Goal: Communication & Community: Participate in discussion

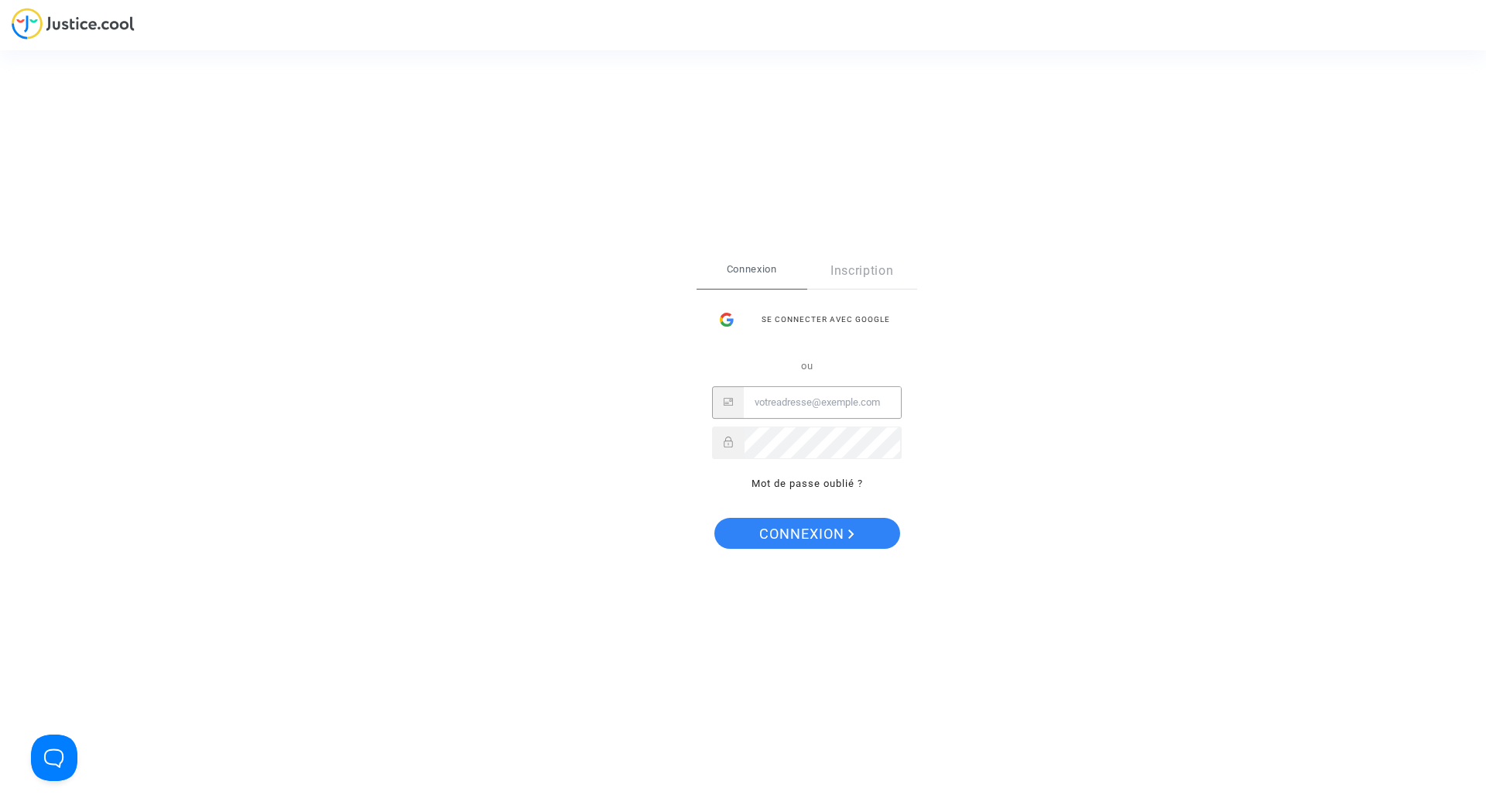
click at [776, 410] on input "Email" at bounding box center [822, 402] width 157 height 31
type input "yn.yt@laposte.net"
click at [715, 518] on button "Connexion" at bounding box center [808, 533] width 186 height 31
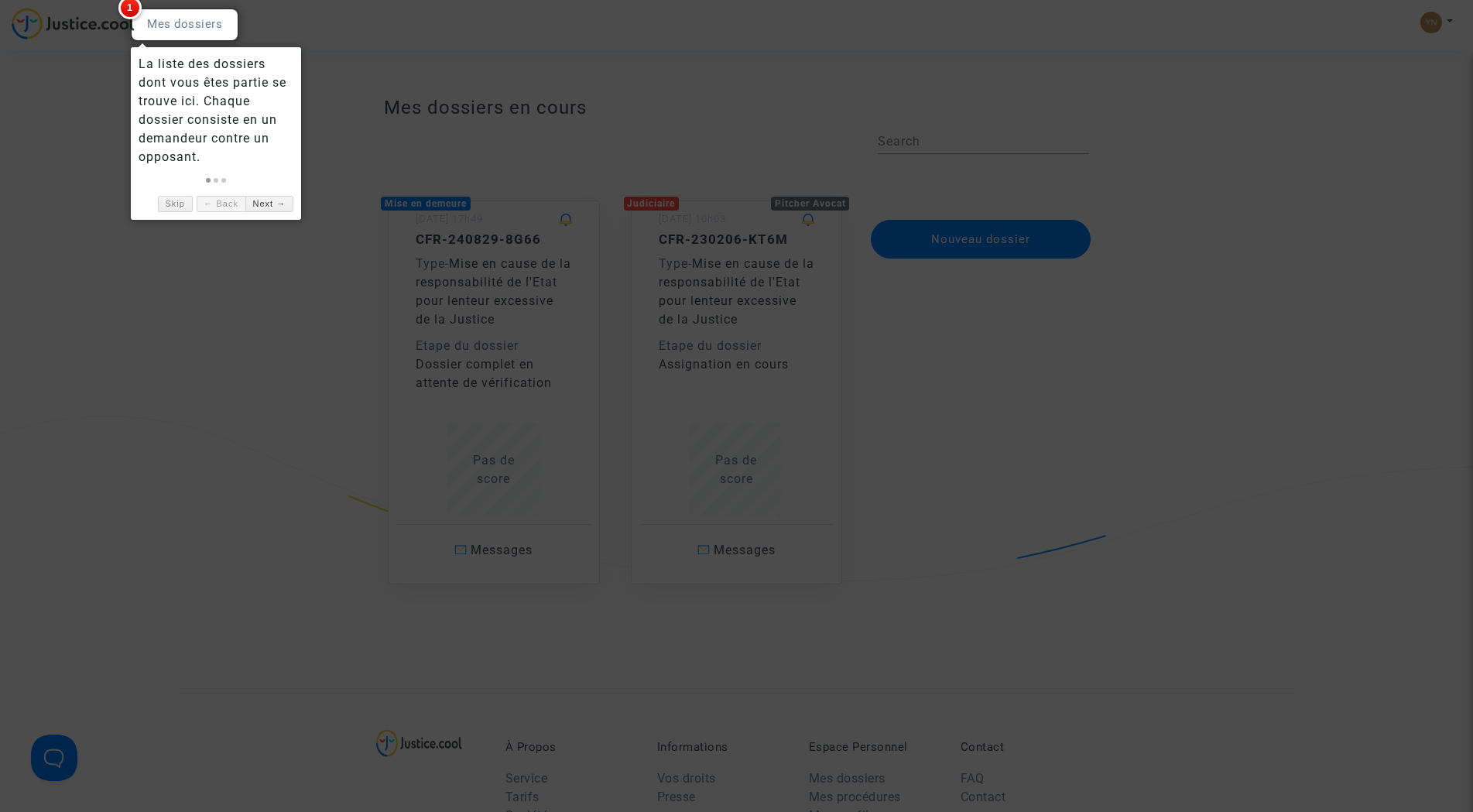
click at [1146, 424] on div at bounding box center [736, 406] width 1473 height 812
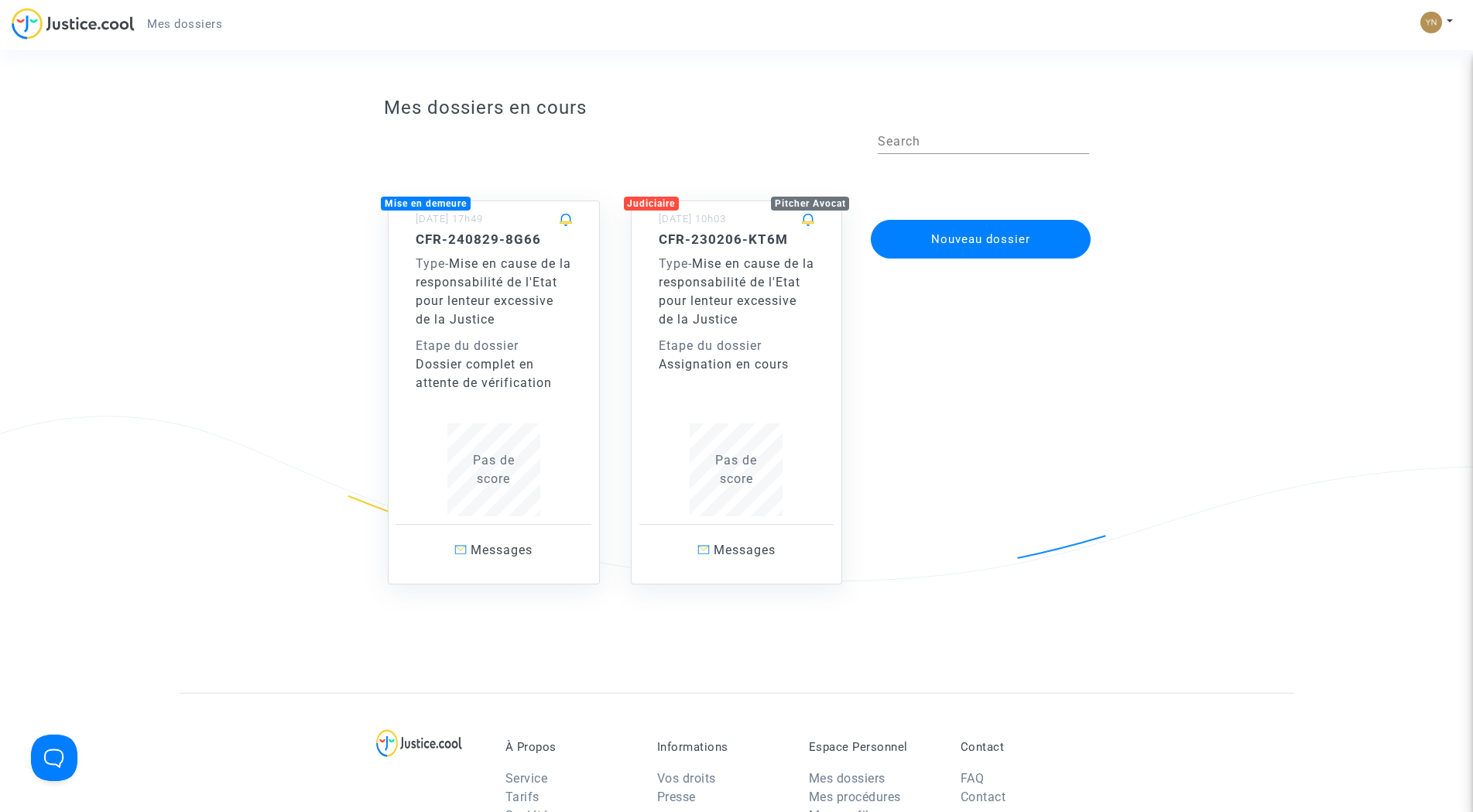
click at [497, 308] on div "Type - Mise en cause de la responsabilité de l'Etat pour lenteur excessive de l…" at bounding box center [494, 292] width 157 height 74
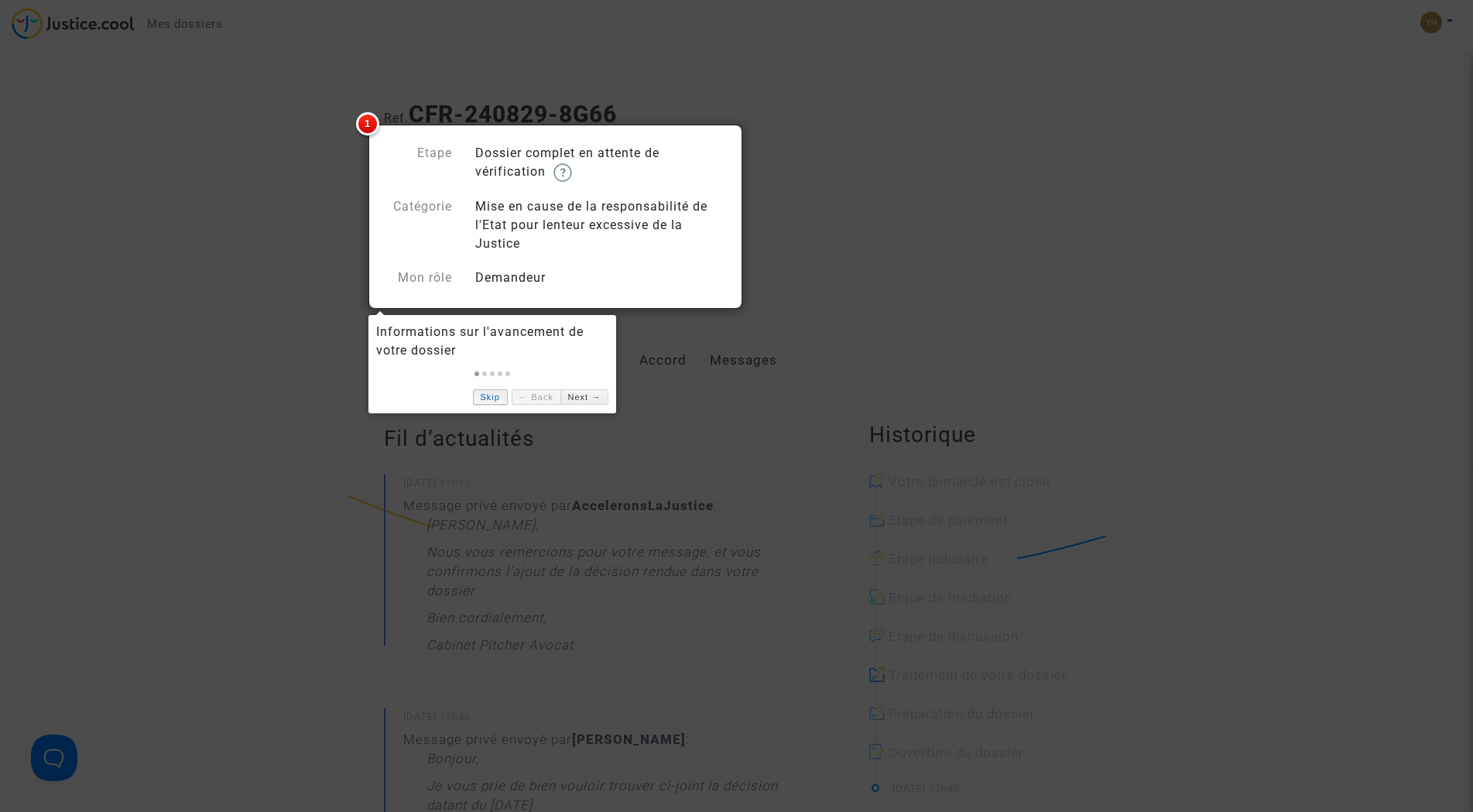
click at [501, 394] on link "Skip" at bounding box center [490, 397] width 35 height 17
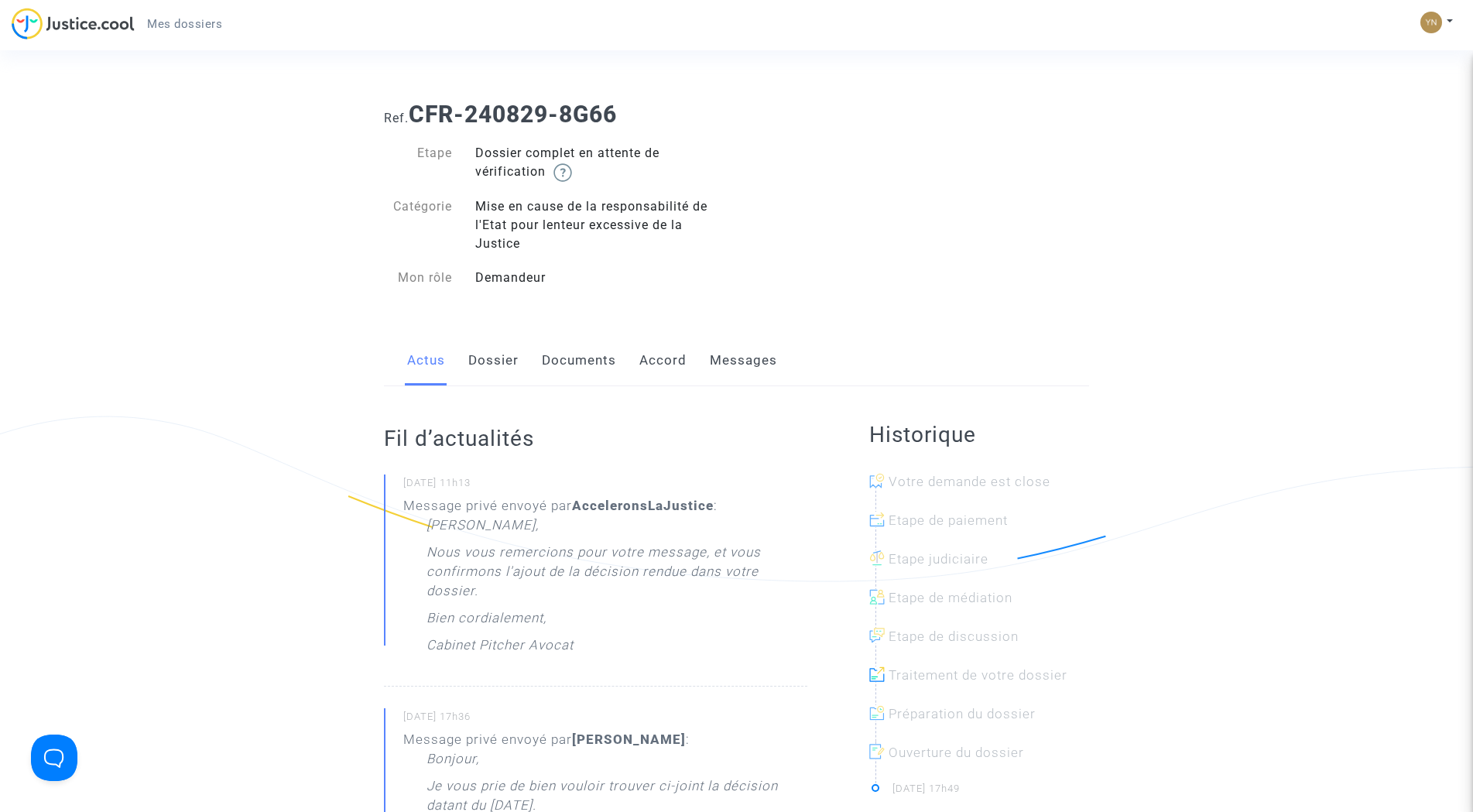
click at [485, 357] on link "Dossier" at bounding box center [494, 360] width 50 height 51
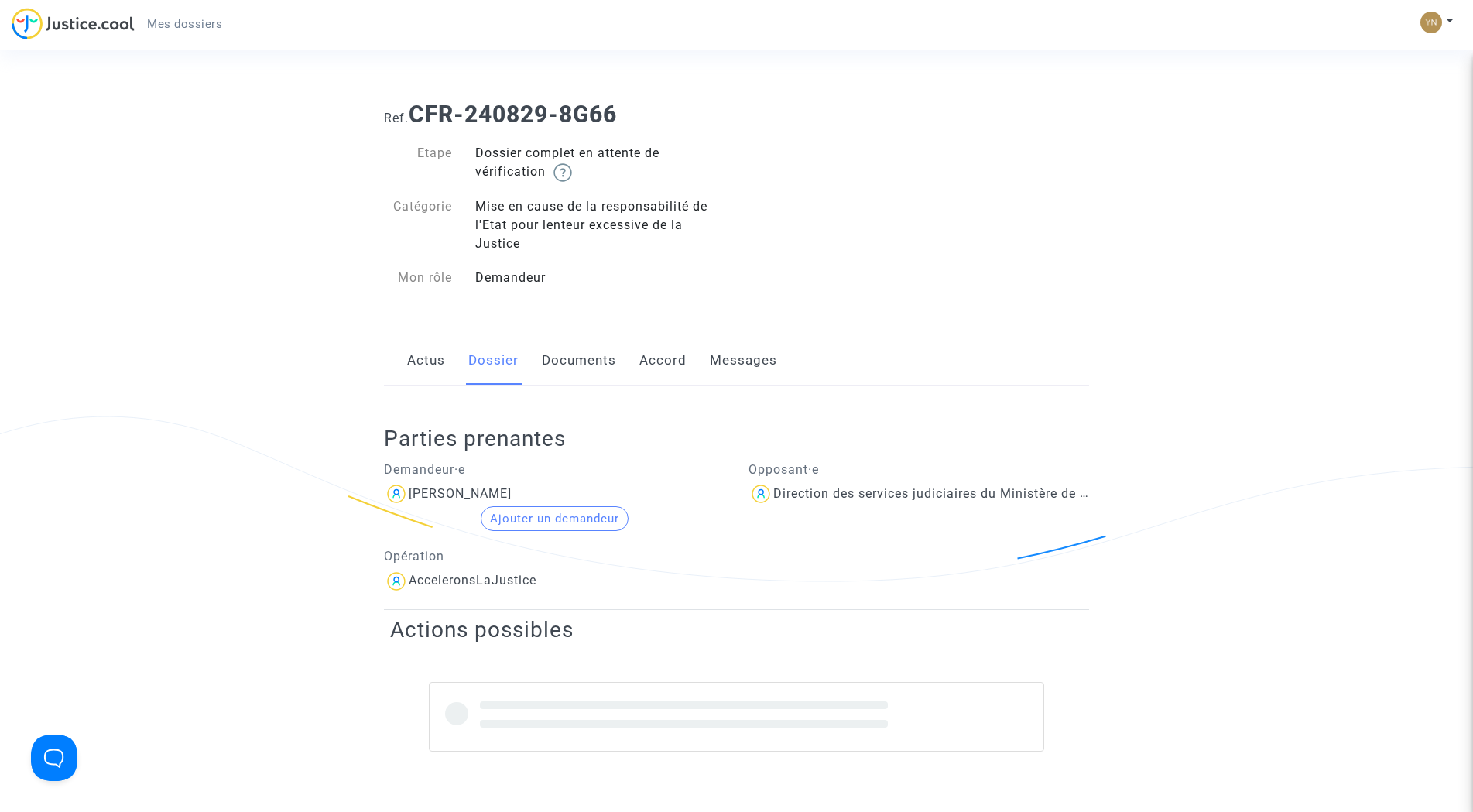
click at [741, 364] on link "Messages" at bounding box center [744, 360] width 68 height 51
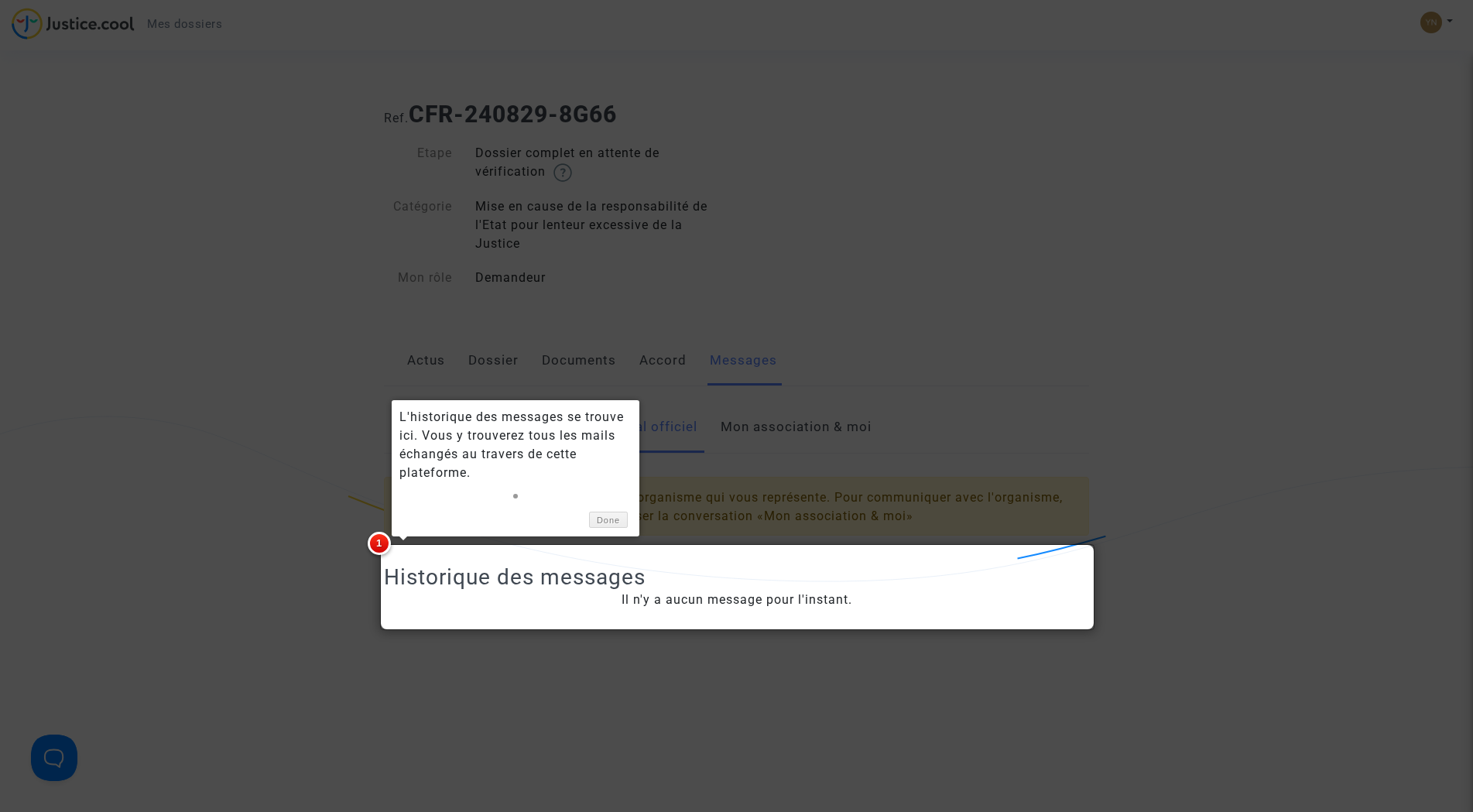
click at [761, 430] on div at bounding box center [736, 406] width 1473 height 812
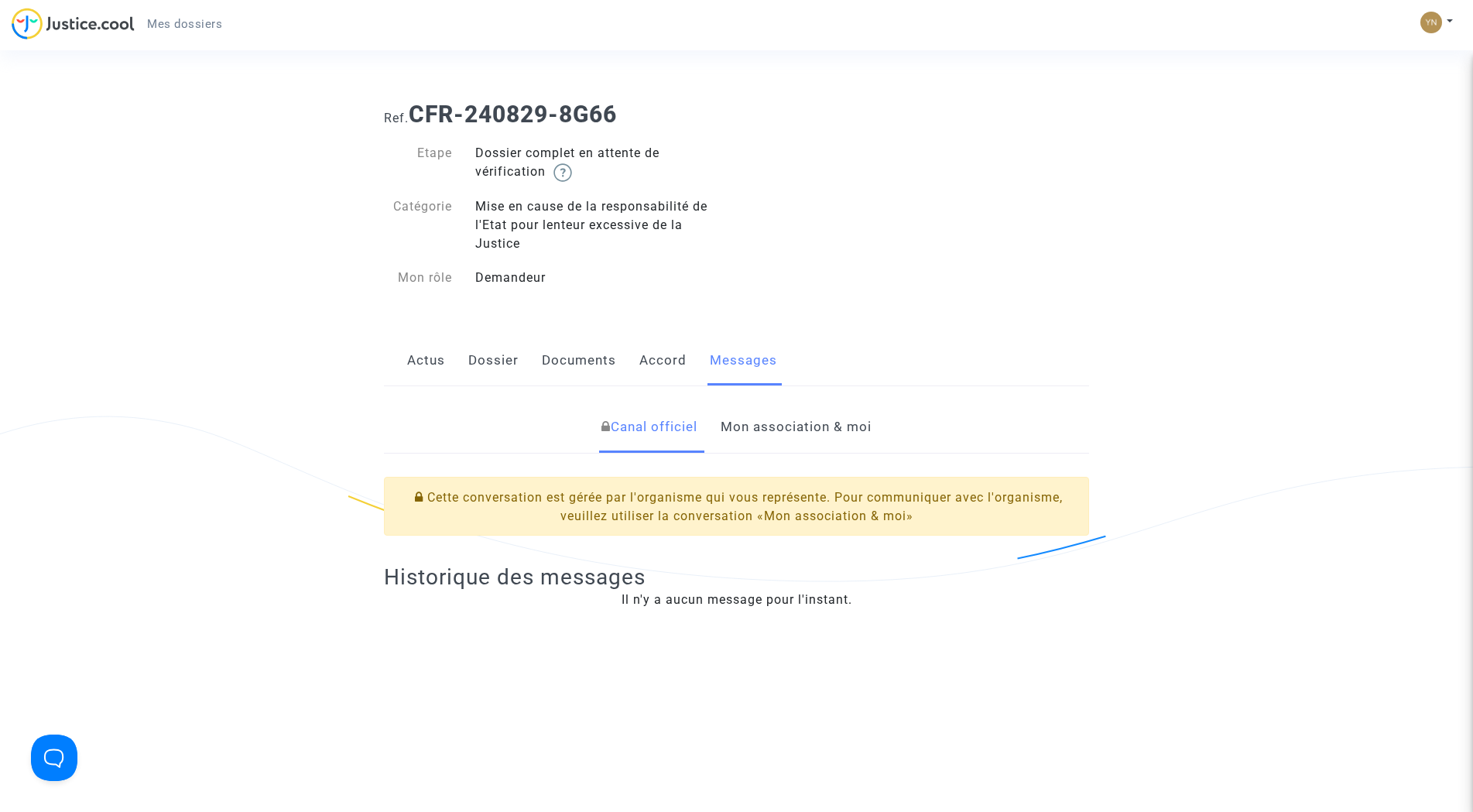
click at [777, 401] on link "Mon association & moi" at bounding box center [797, 426] width 151 height 51
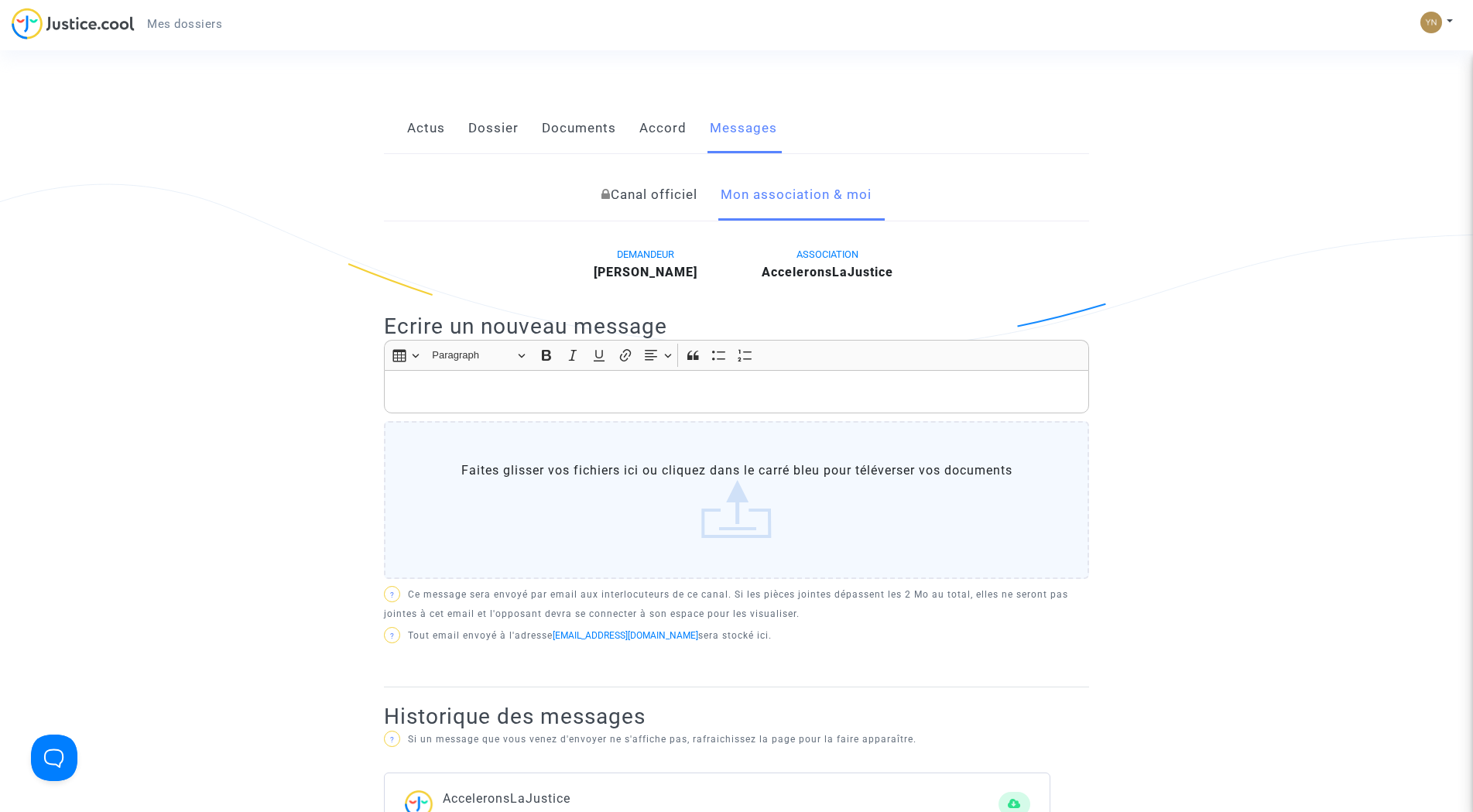
scroll to position [309, 0]
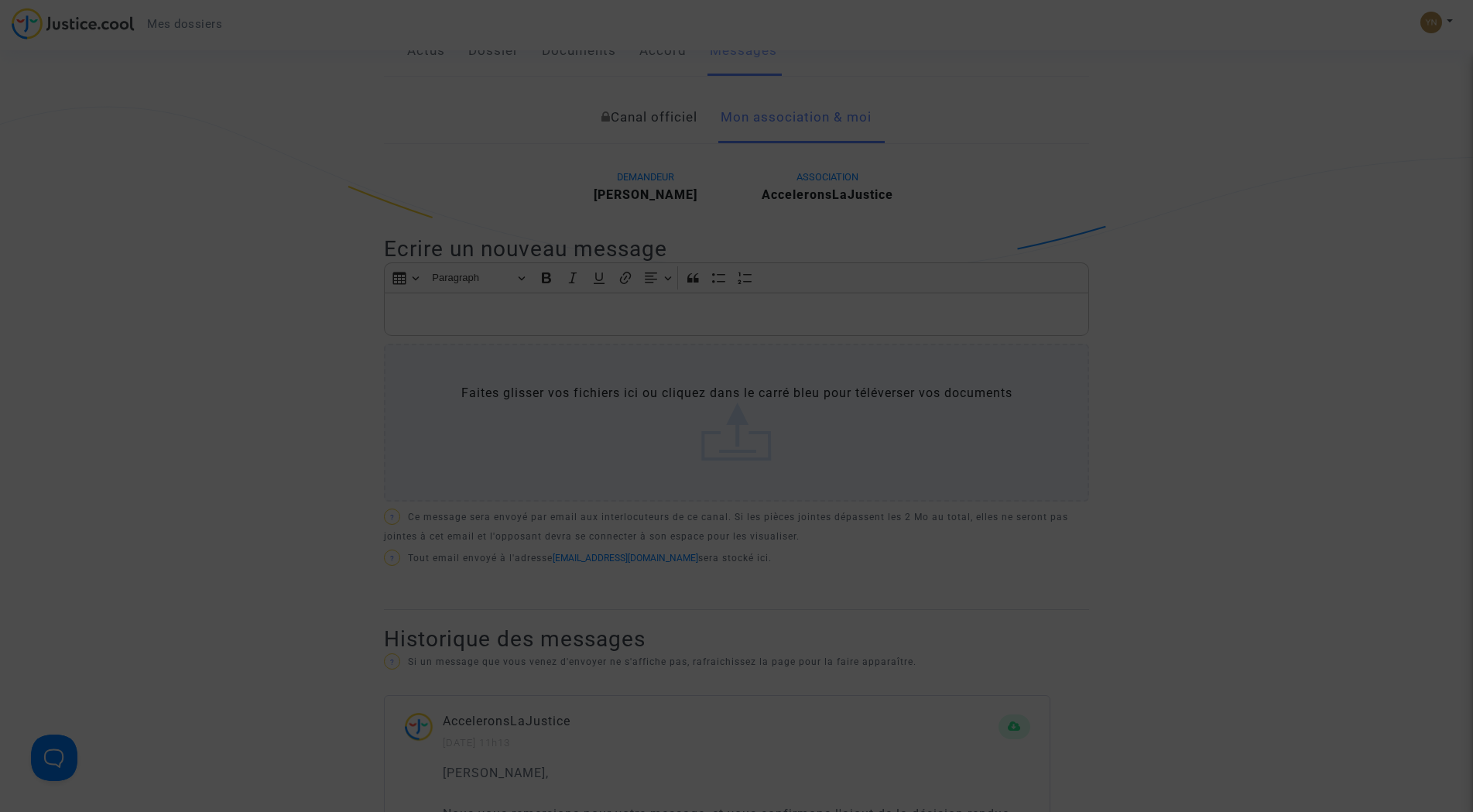
click at [583, 310] on div at bounding box center [736, 406] width 1473 height 812
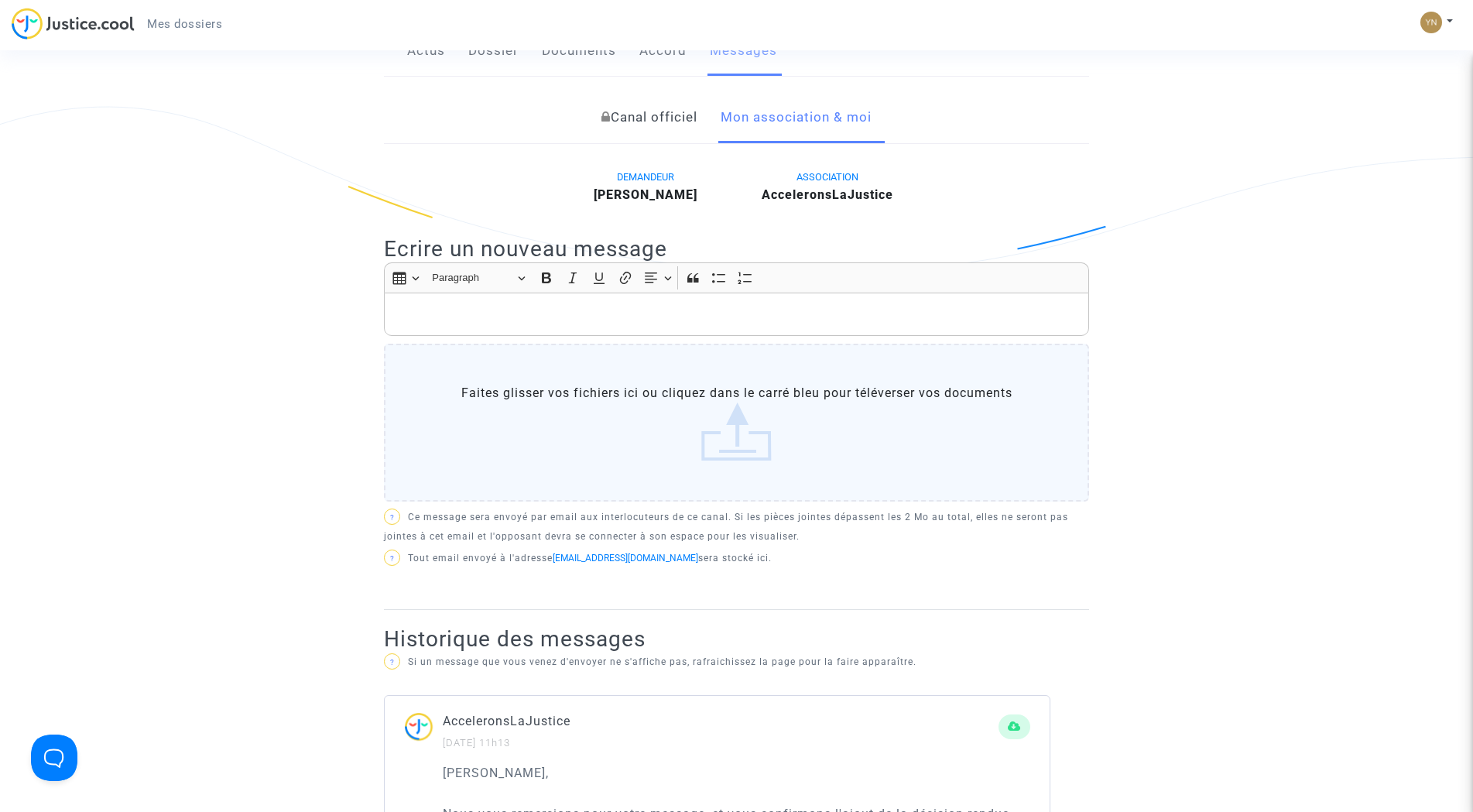
click at [655, 114] on link "Canal officiel" at bounding box center [650, 117] width 96 height 51
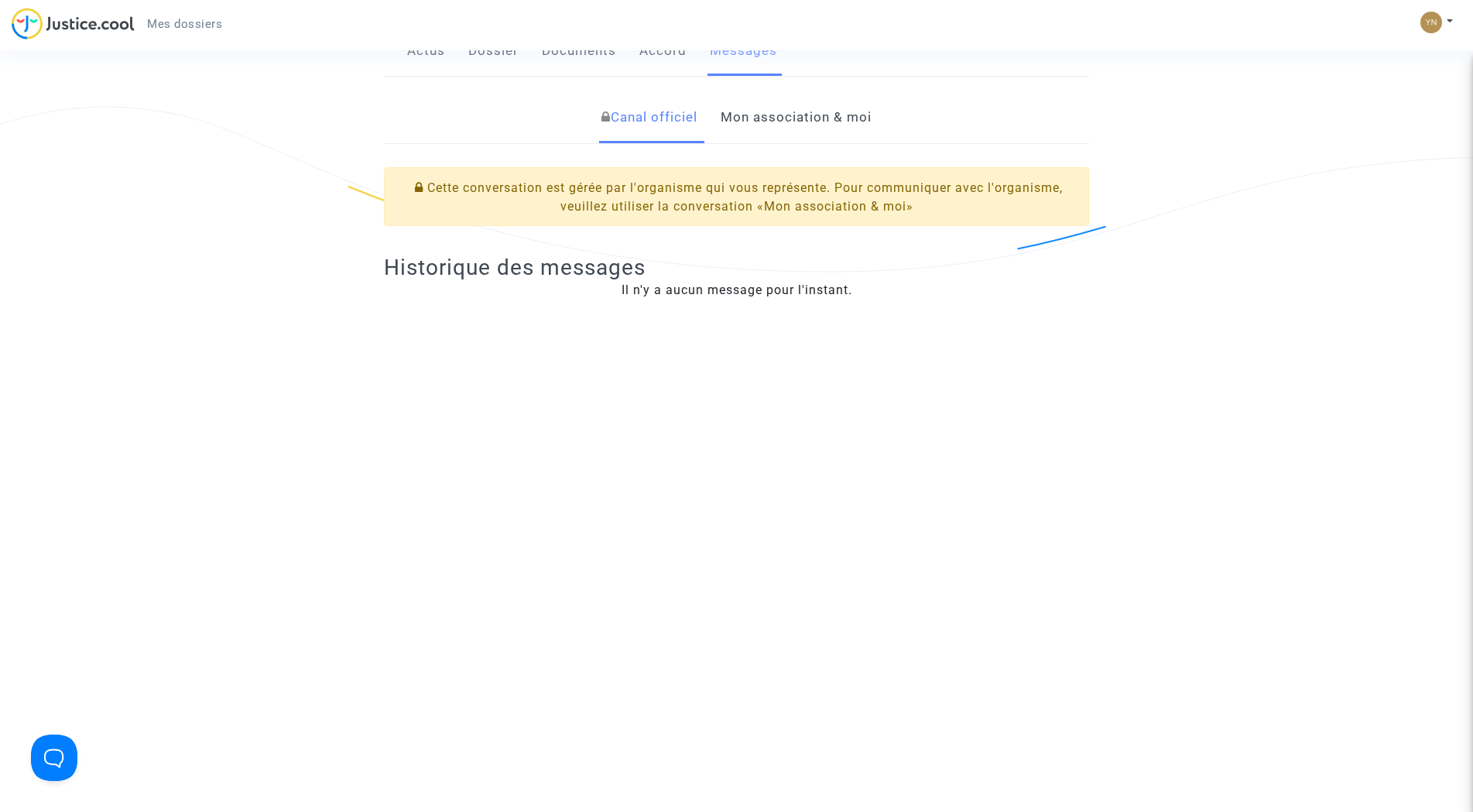
scroll to position [155, 0]
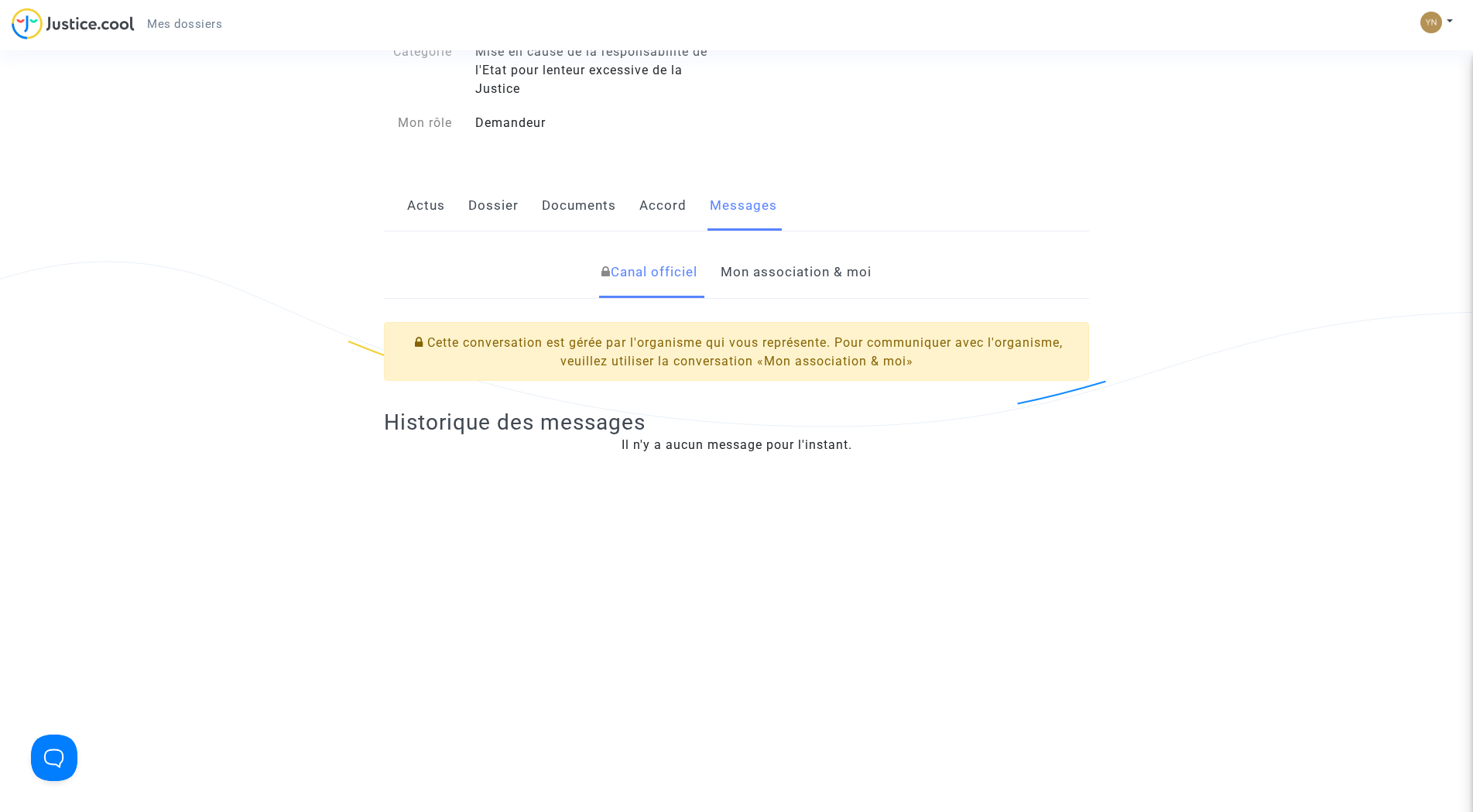
click at [761, 269] on link "Mon association & moi" at bounding box center [797, 272] width 151 height 51
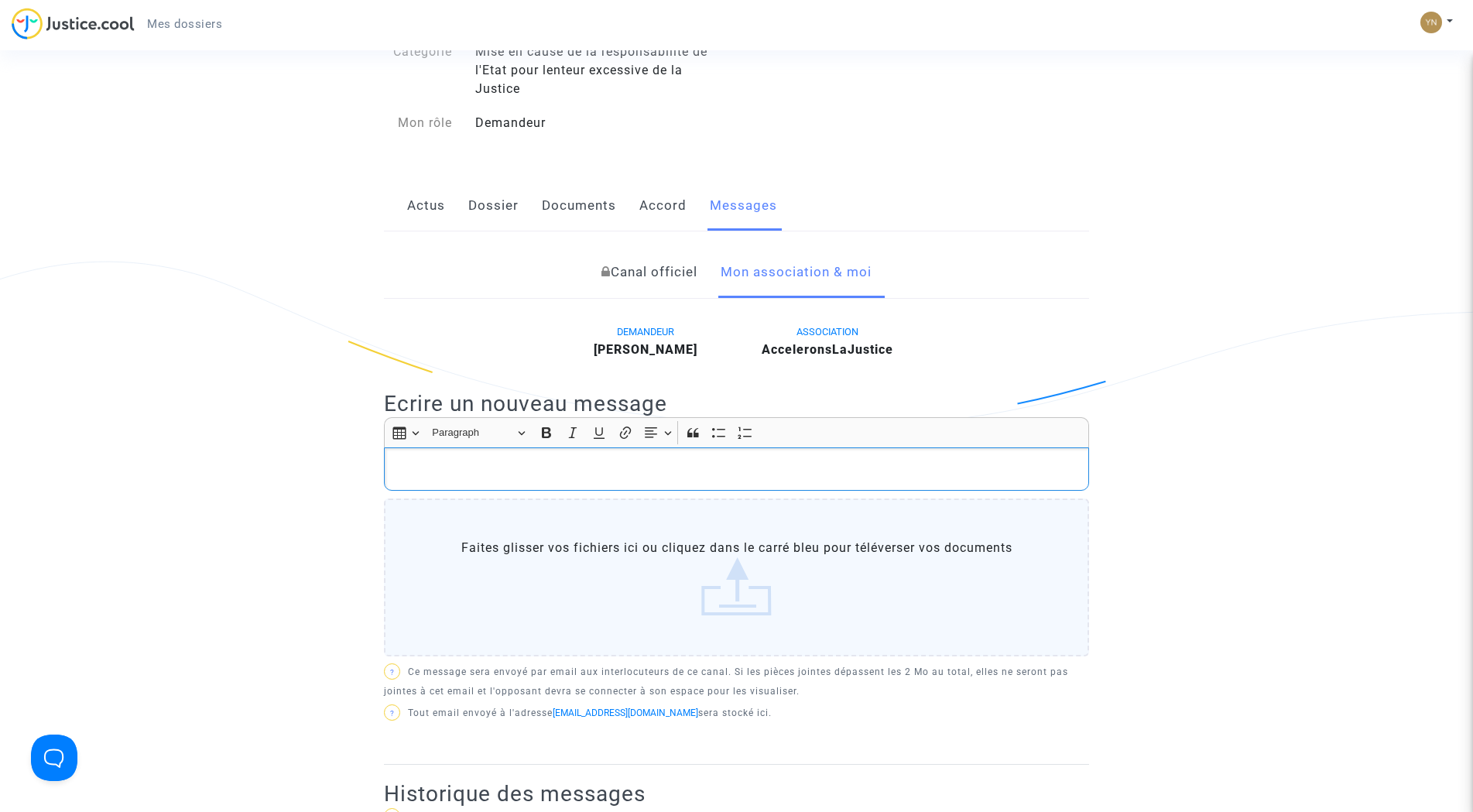
click at [576, 464] on p "Rich Text Editor, main" at bounding box center [737, 469] width 689 height 20
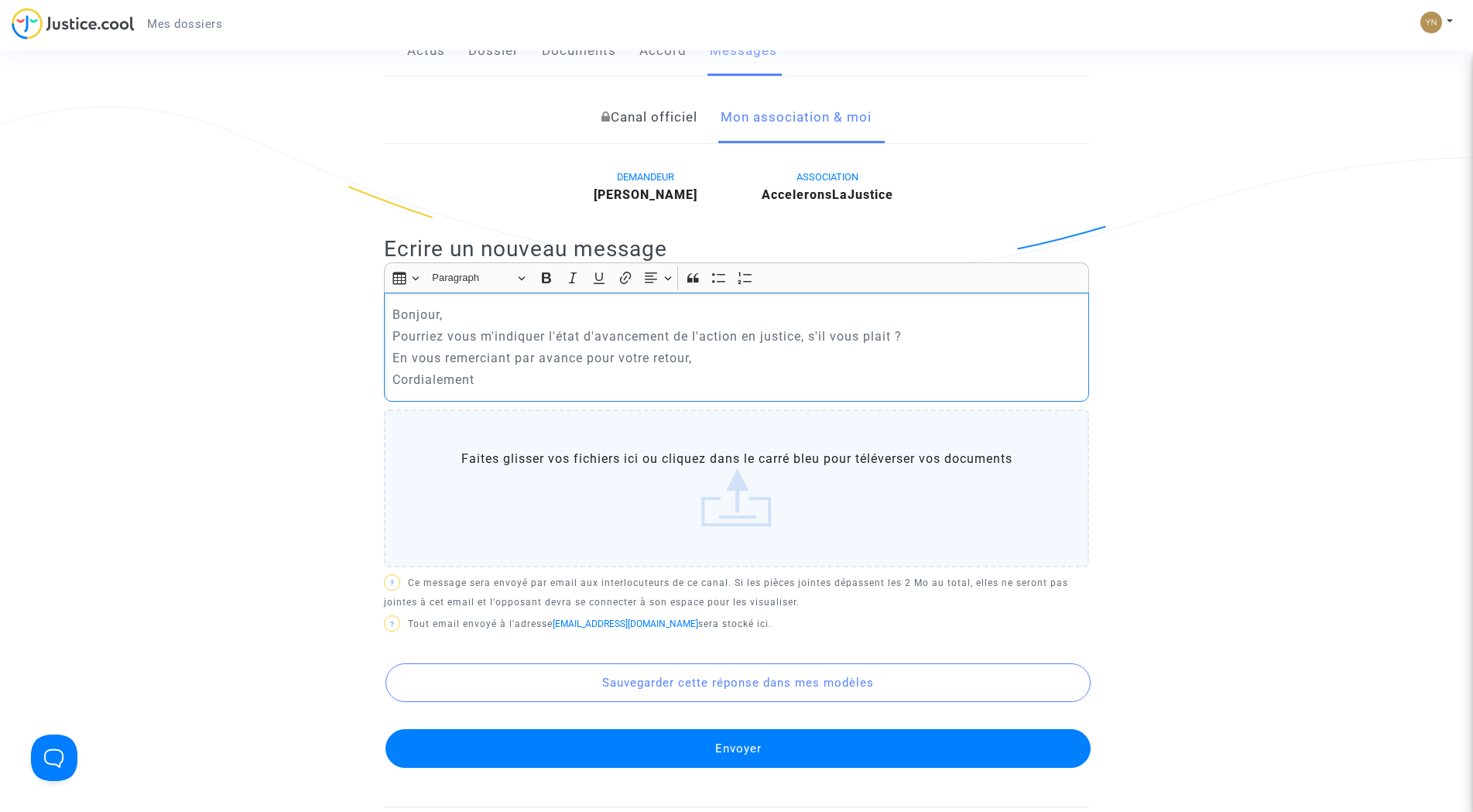
scroll to position [387, 0]
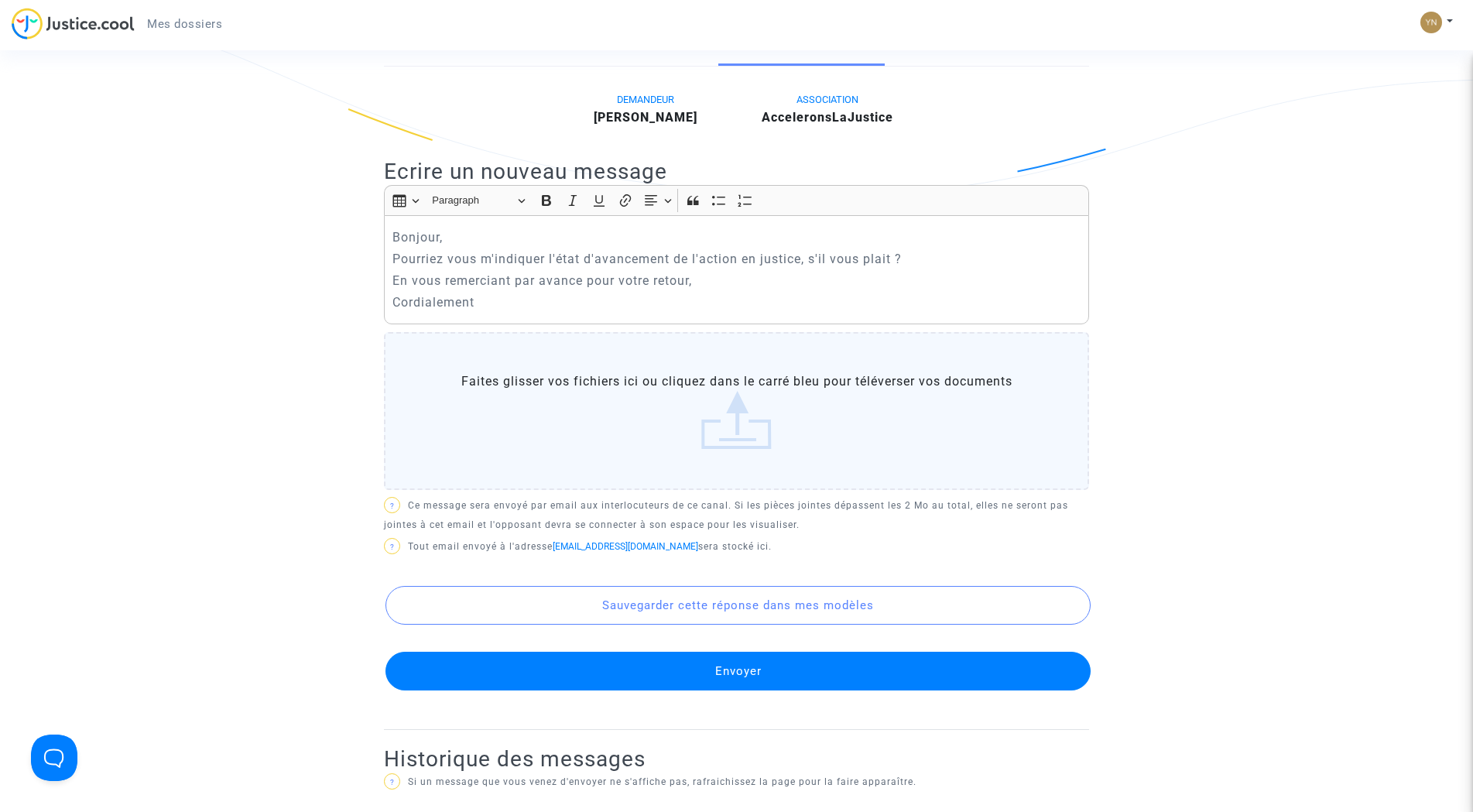
click at [481, 676] on button "Envoyer" at bounding box center [738, 670] width 705 height 39
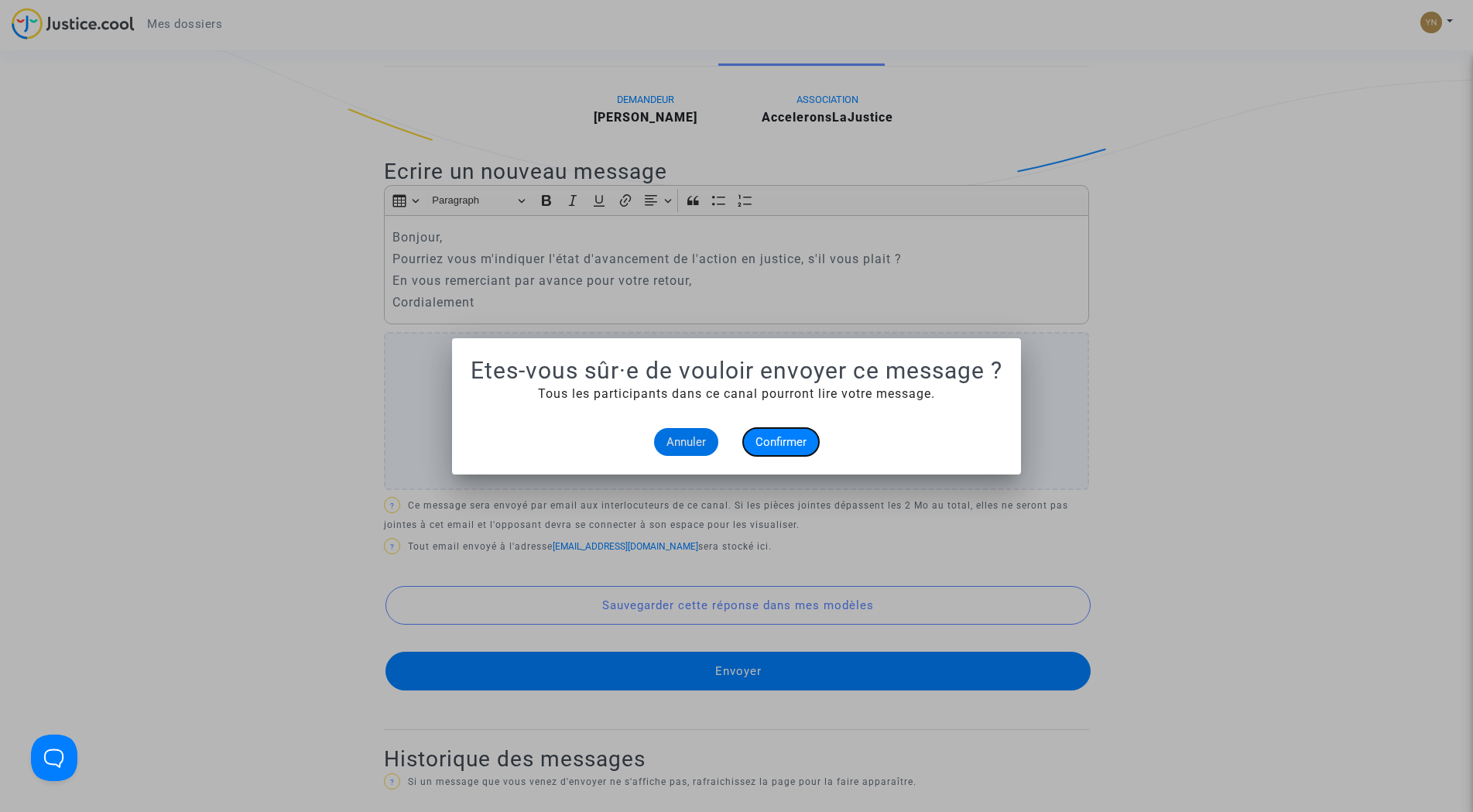
click at [771, 446] on span "Confirmer" at bounding box center [781, 442] width 51 height 14
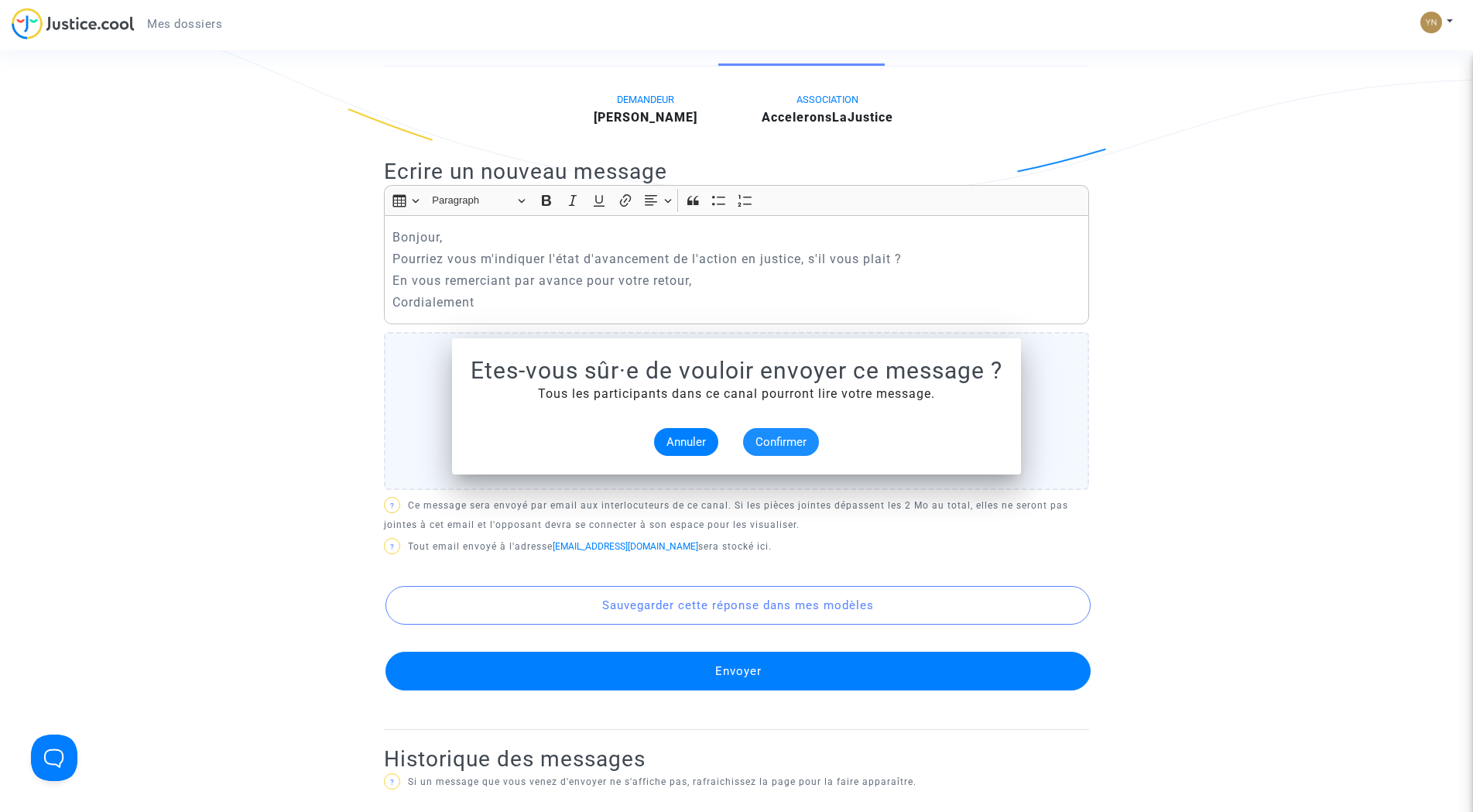
scroll to position [387, 0]
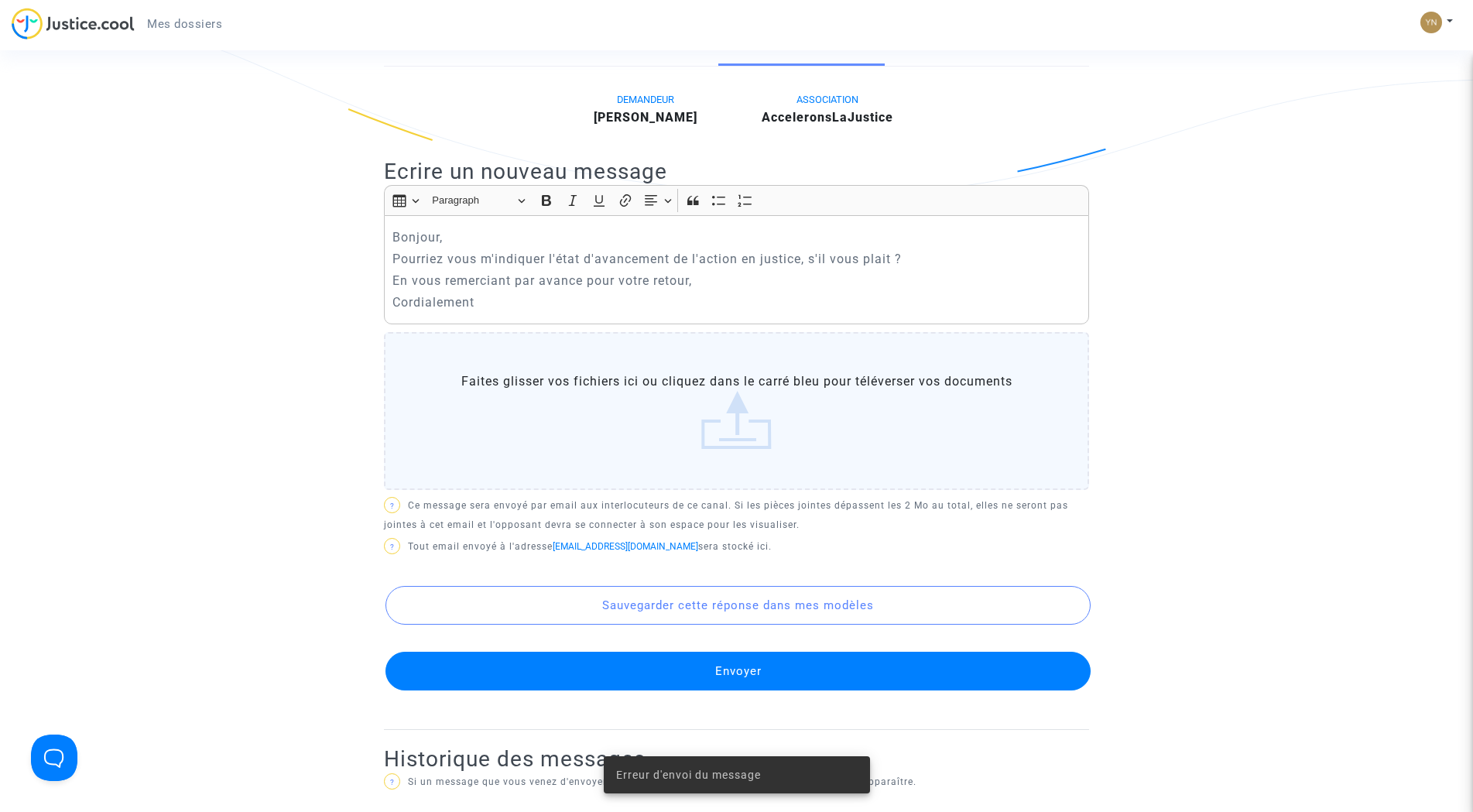
click at [683, 666] on button "Envoyer" at bounding box center [738, 670] width 705 height 39
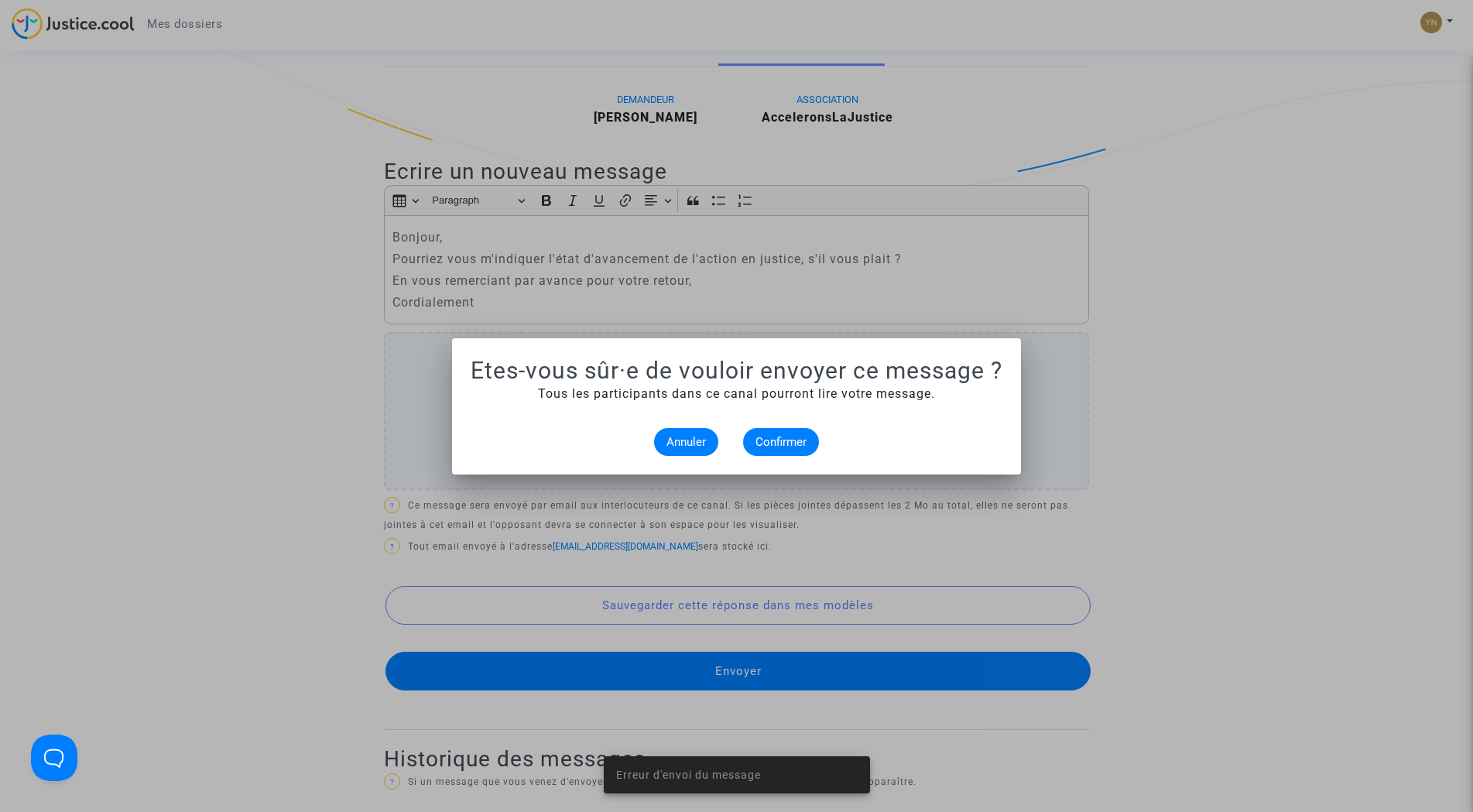
scroll to position [0, 0]
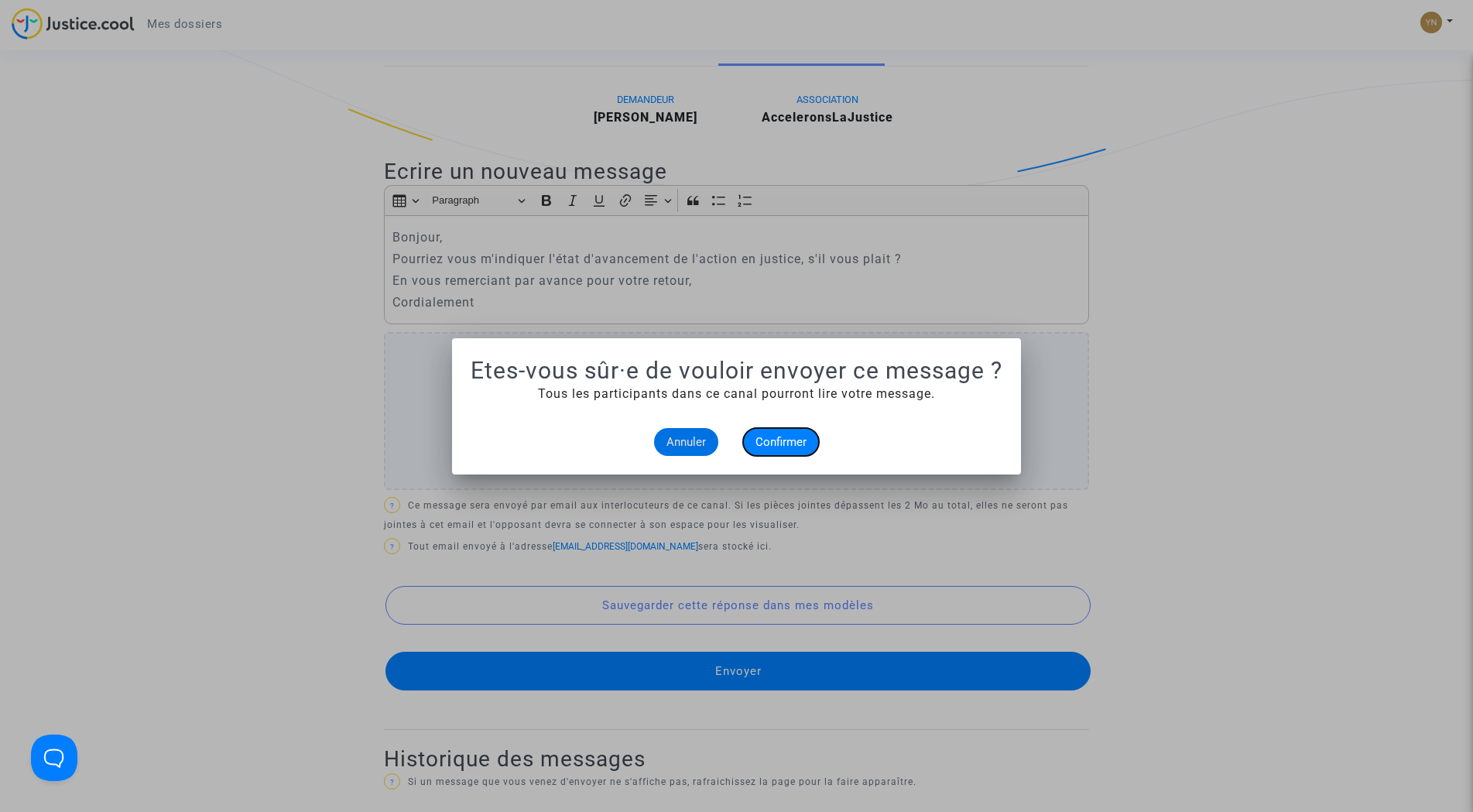
click at [771, 437] on span "Confirmer" at bounding box center [781, 442] width 51 height 14
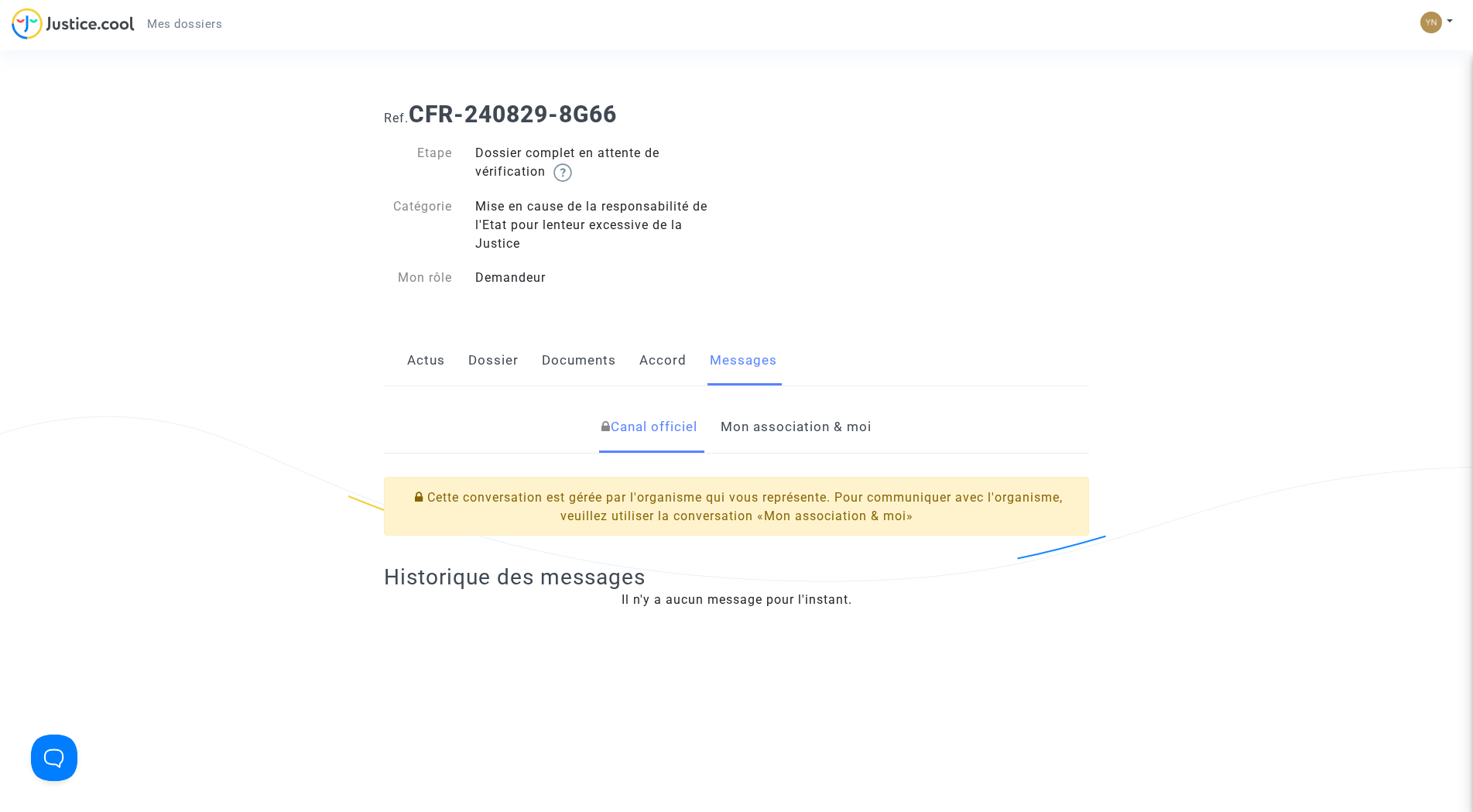
click at [53, 18] on img at bounding box center [73, 24] width 123 height 31
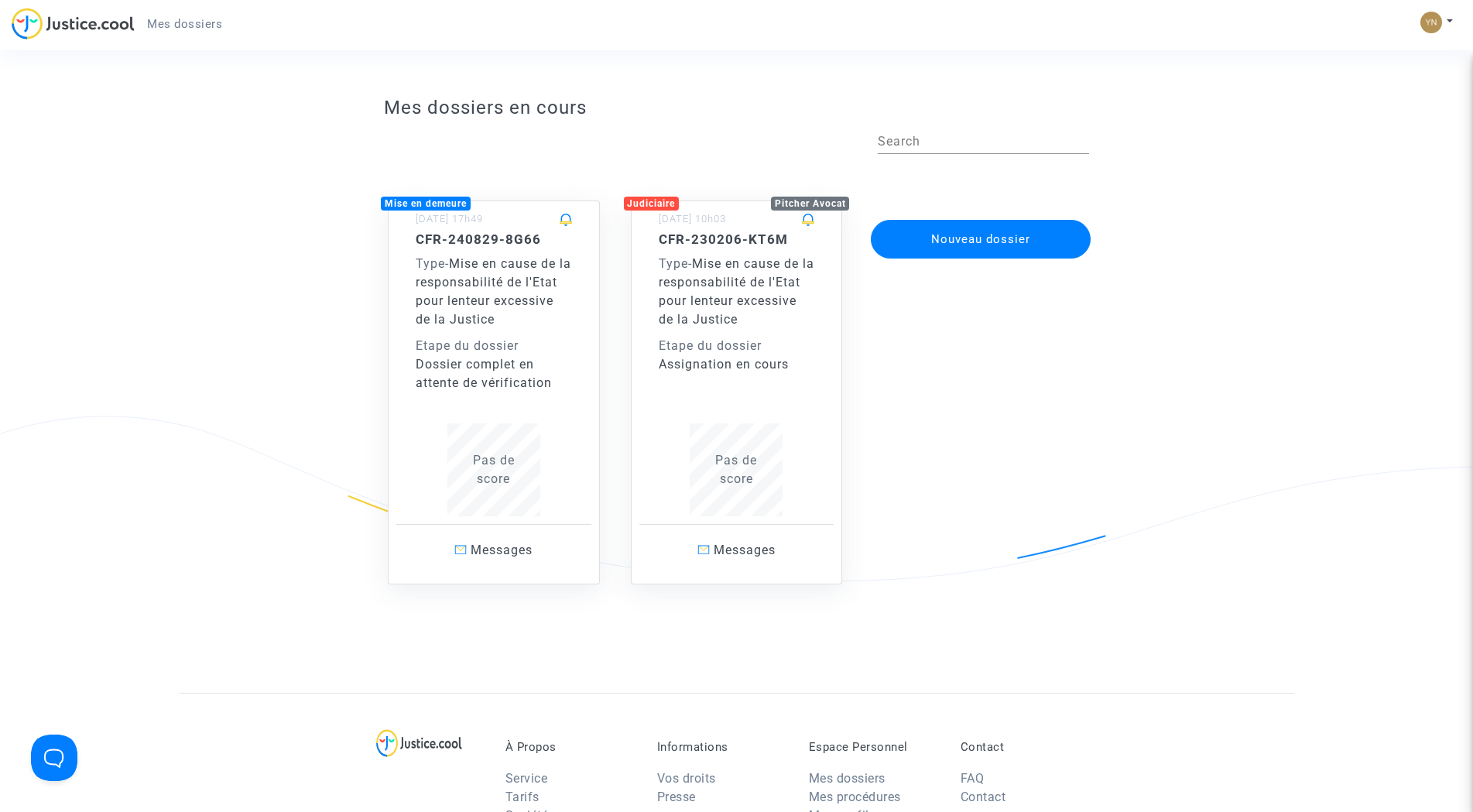
click at [466, 309] on div "Type - Mise en cause de la responsabilité de l'Etat pour lenteur excessive de l…" at bounding box center [494, 292] width 157 height 74
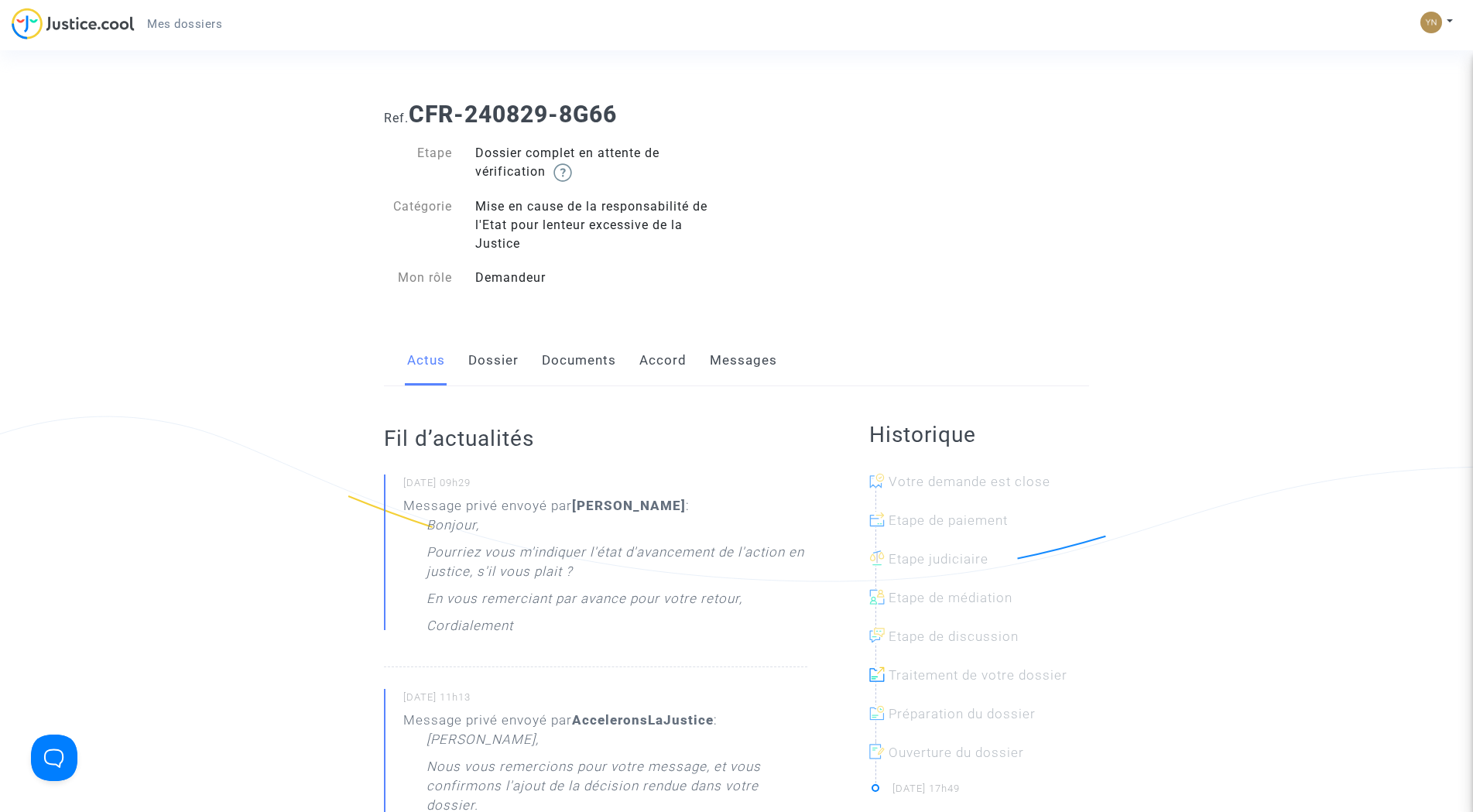
click at [179, 21] on span "Mes dossiers" at bounding box center [184, 24] width 75 height 14
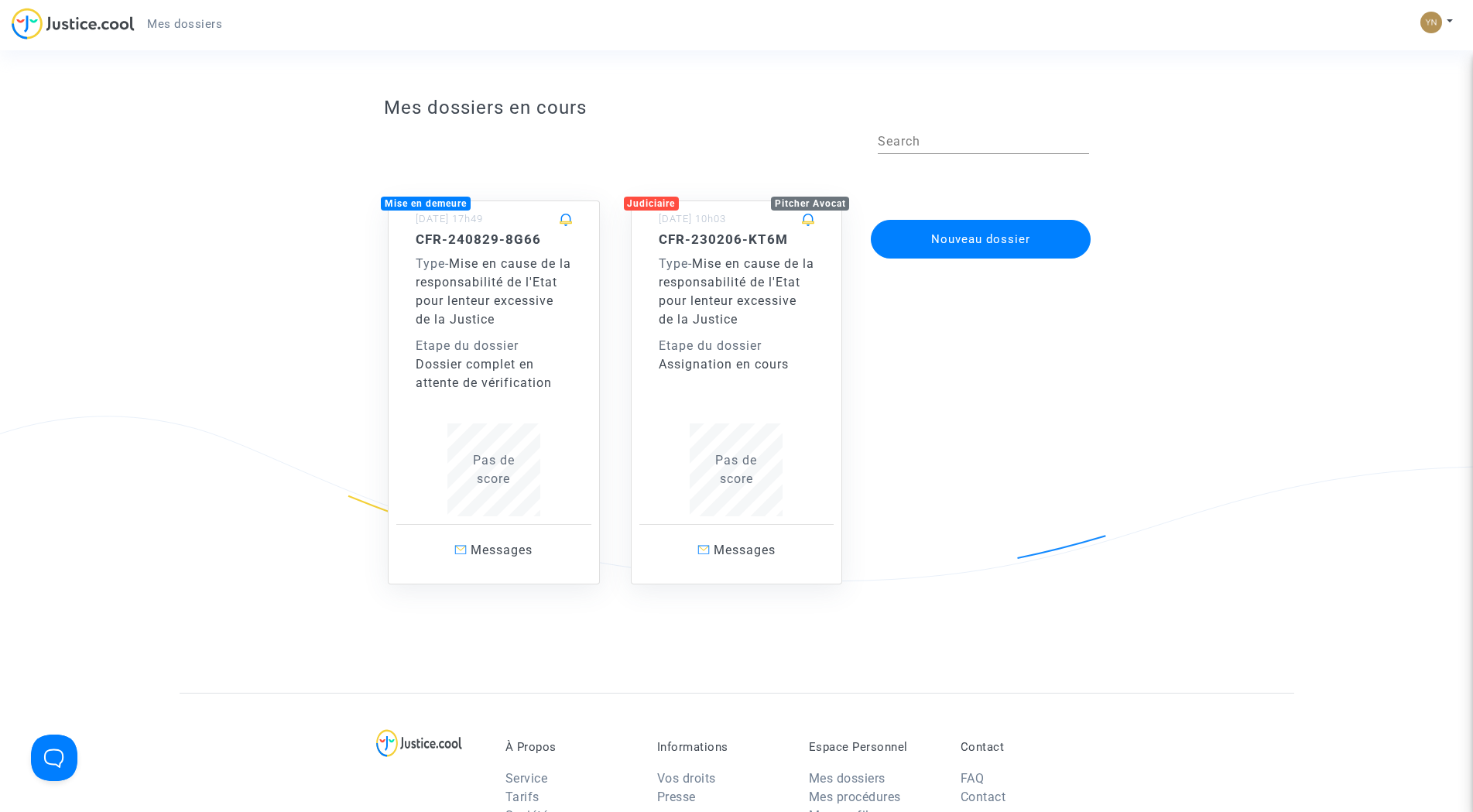
click at [744, 338] on div "Etape du dossier" at bounding box center [737, 346] width 157 height 19
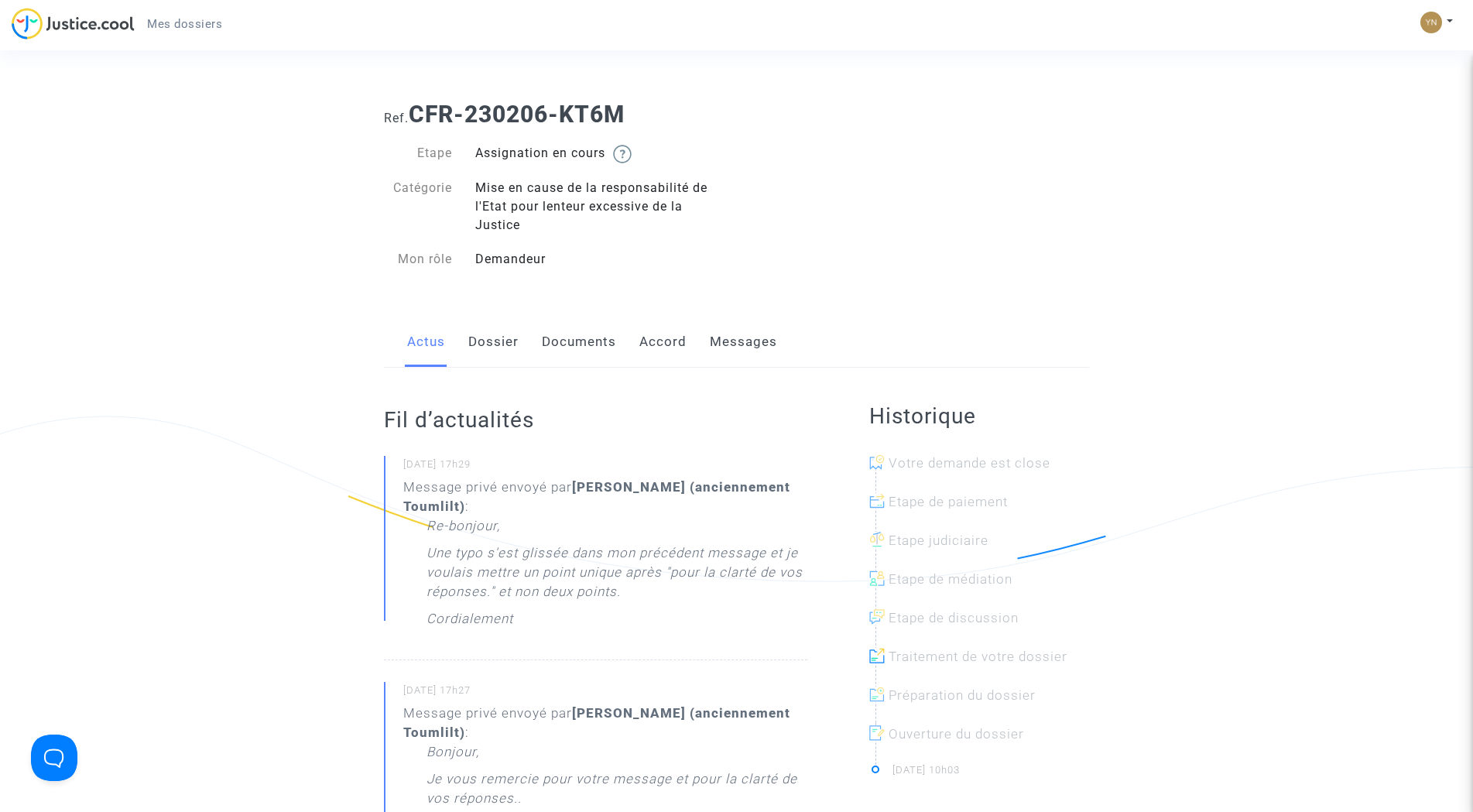
click at [736, 345] on link "Messages" at bounding box center [744, 341] width 68 height 51
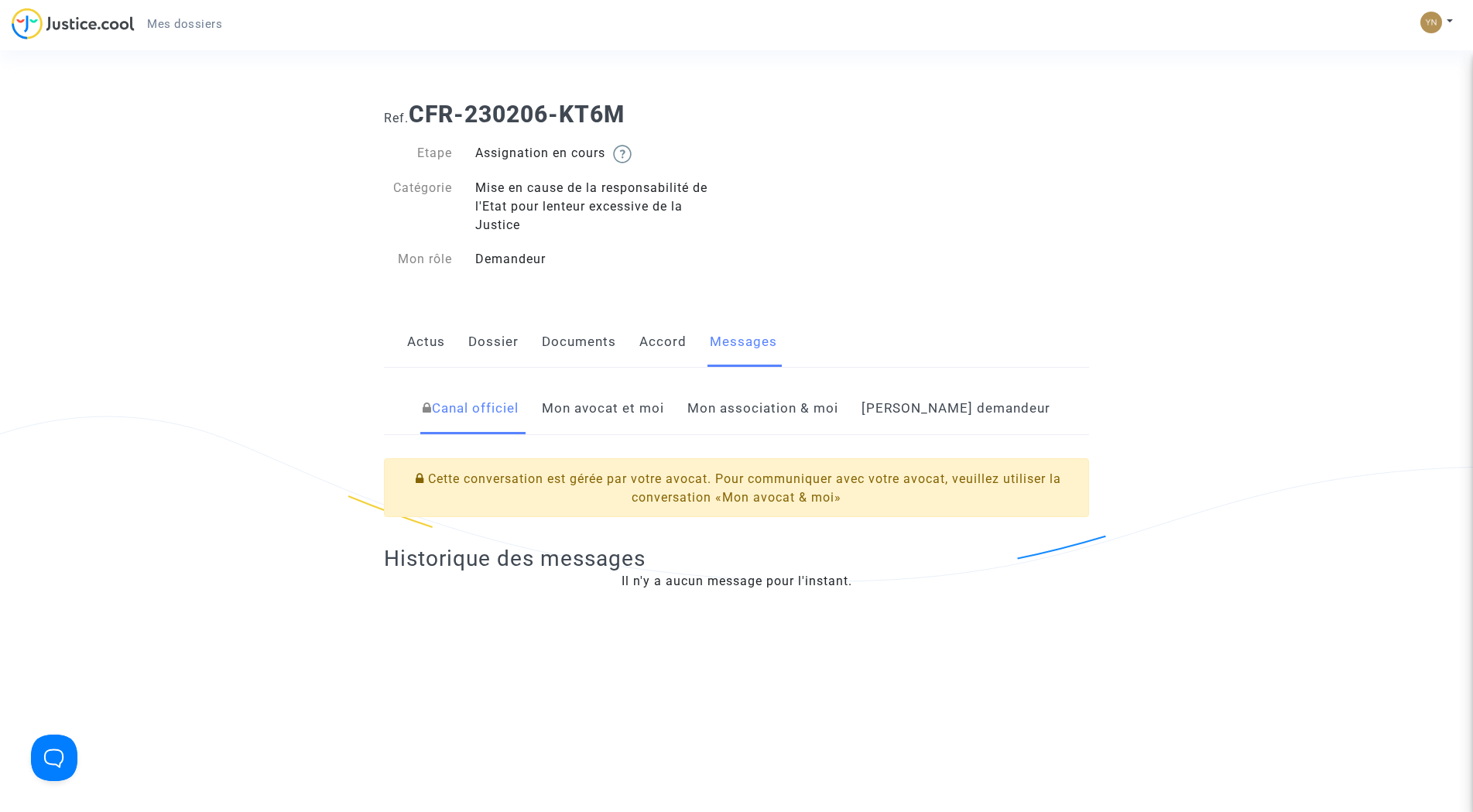
click at [663, 398] on link "Mon avocat et moi" at bounding box center [602, 408] width 122 height 51
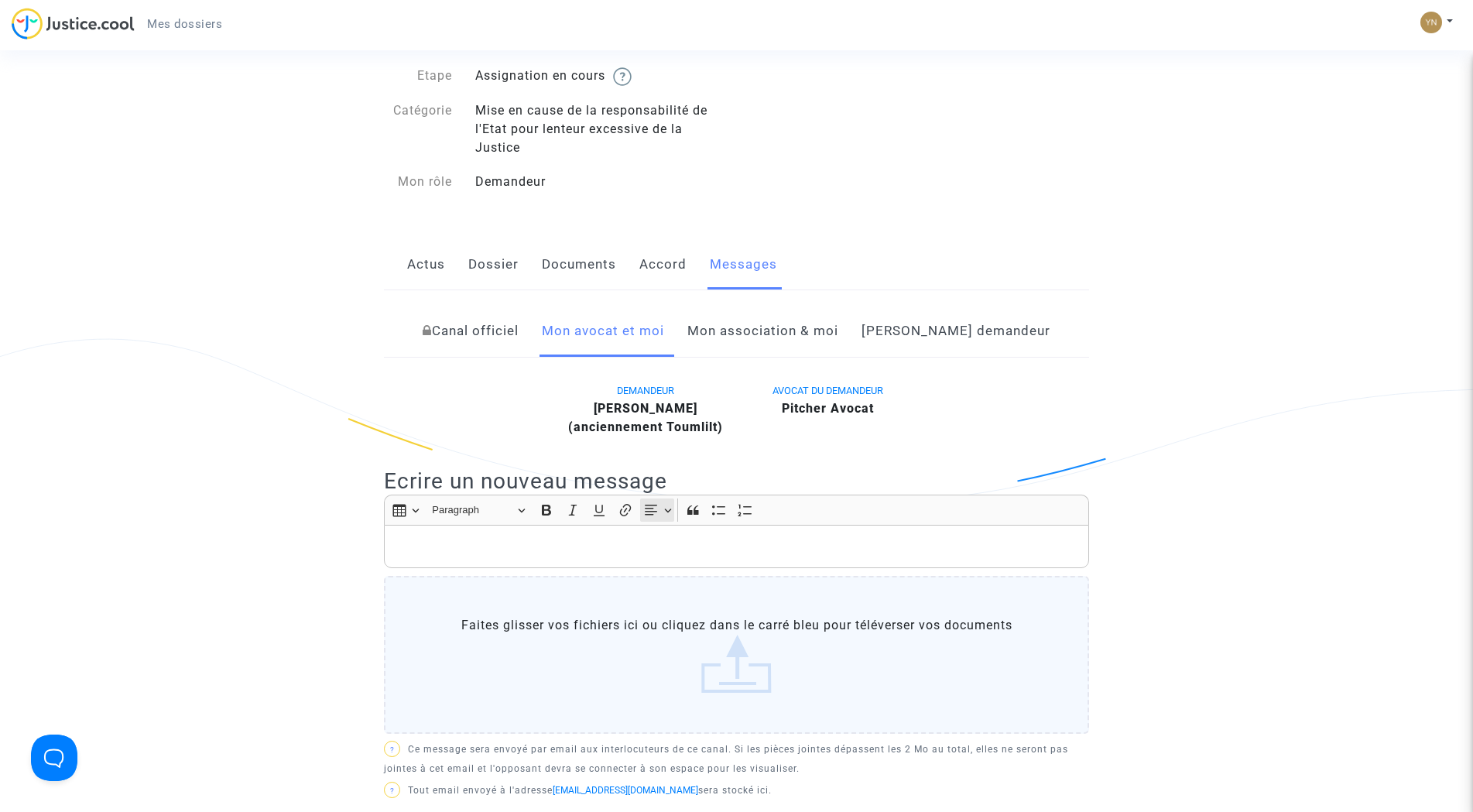
scroll to position [155, 0]
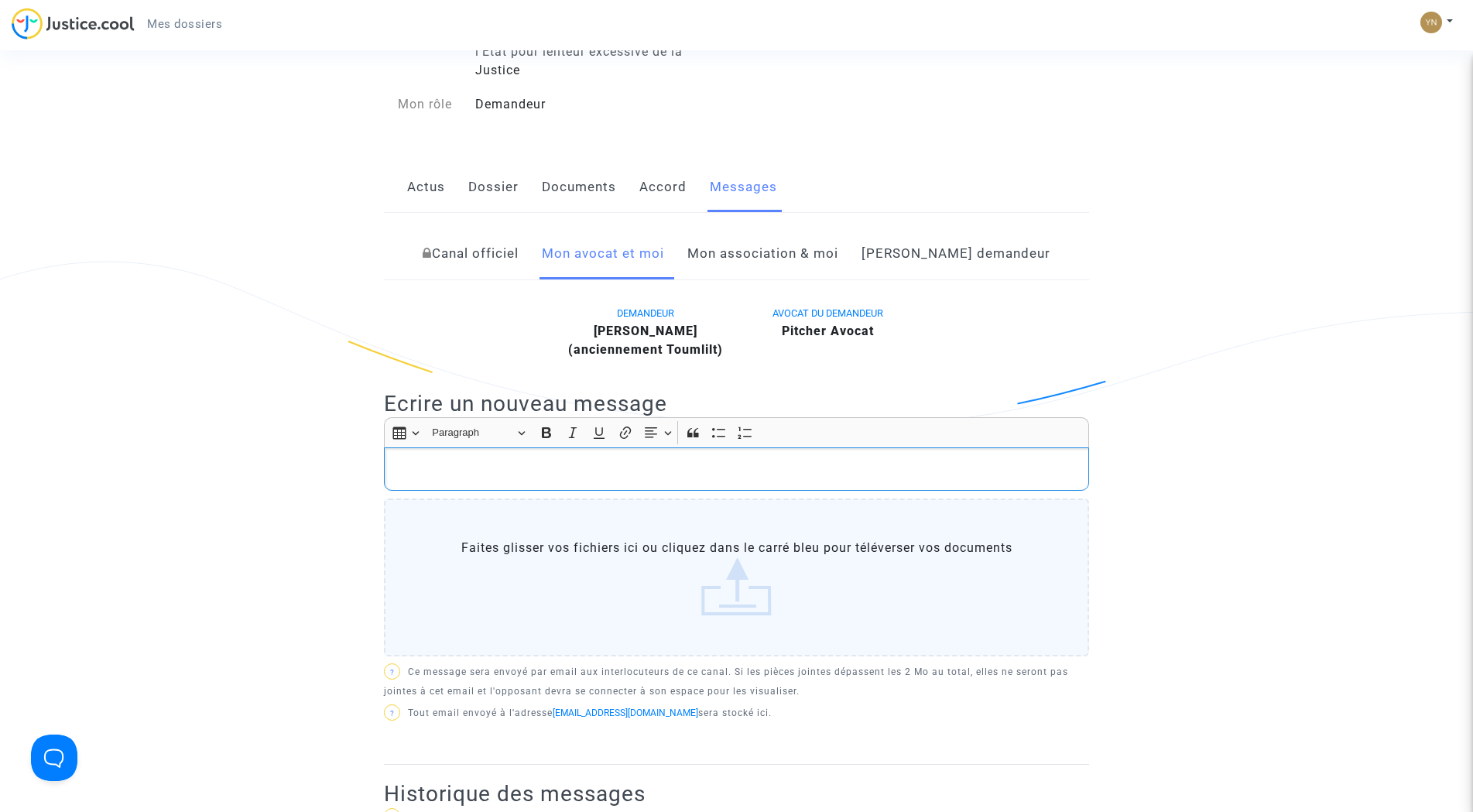
click at [720, 478] on p "Rich Text Editor, main" at bounding box center [737, 469] width 689 height 20
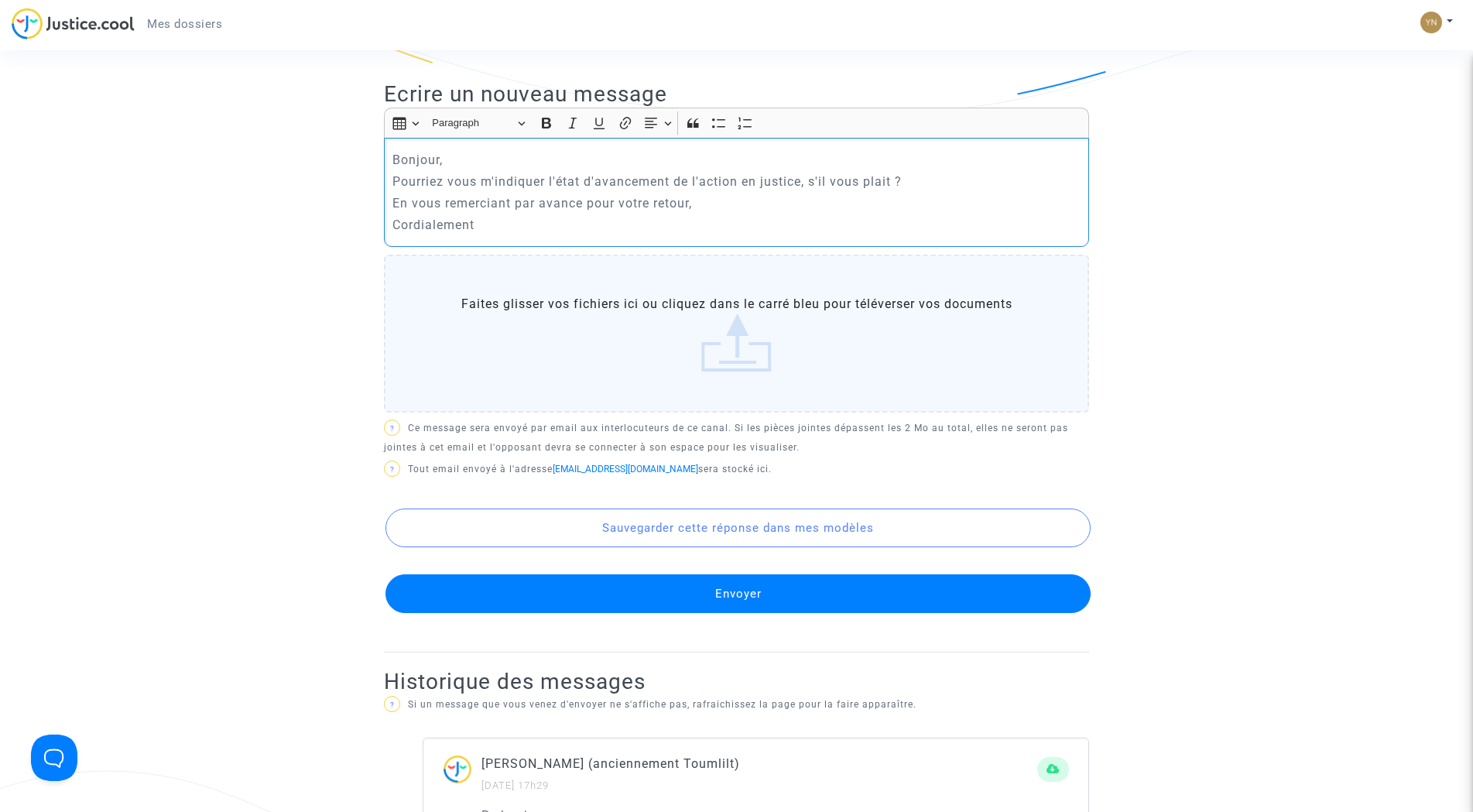
scroll to position [541, 0]
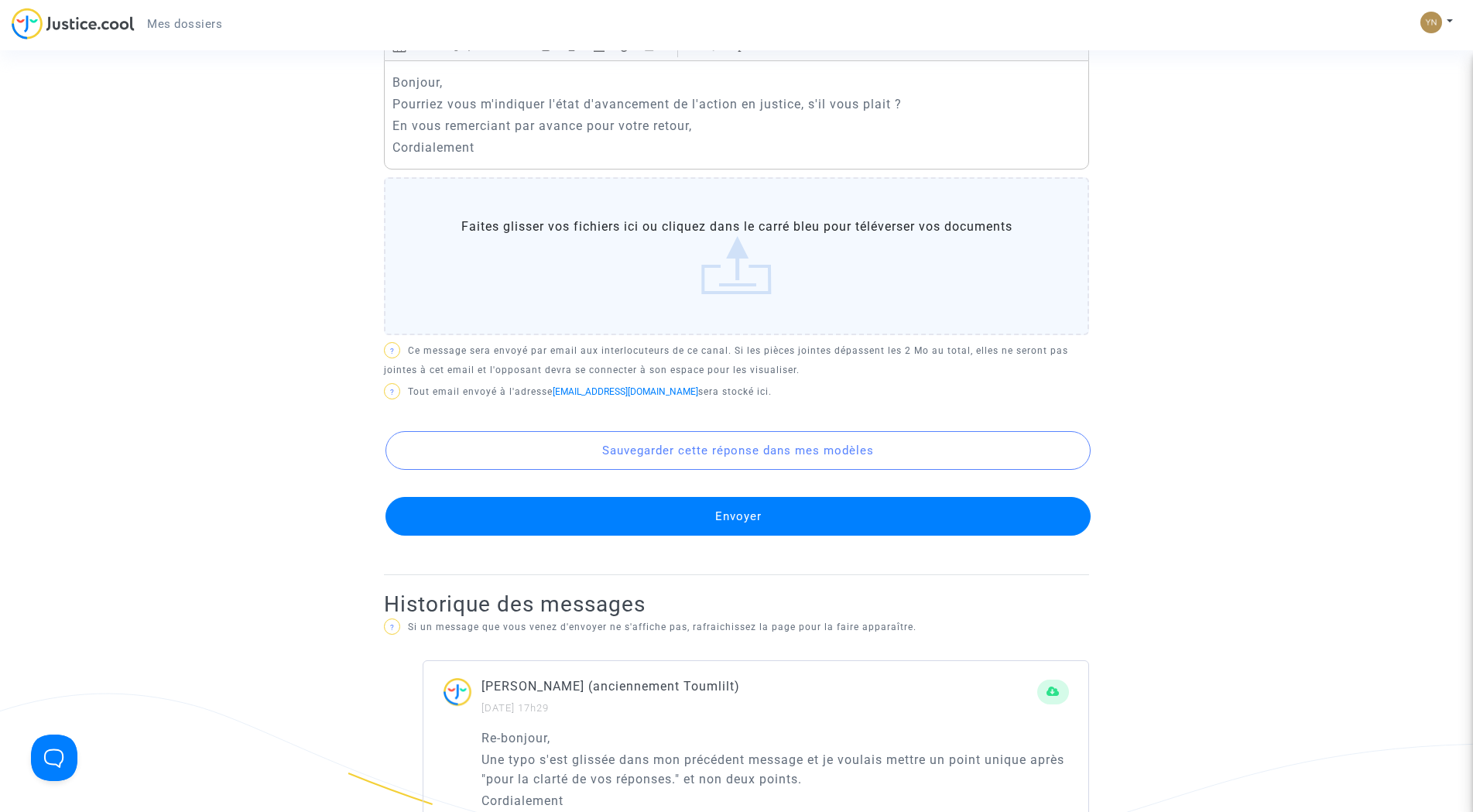
click at [658, 513] on button "Envoyer" at bounding box center [738, 515] width 705 height 39
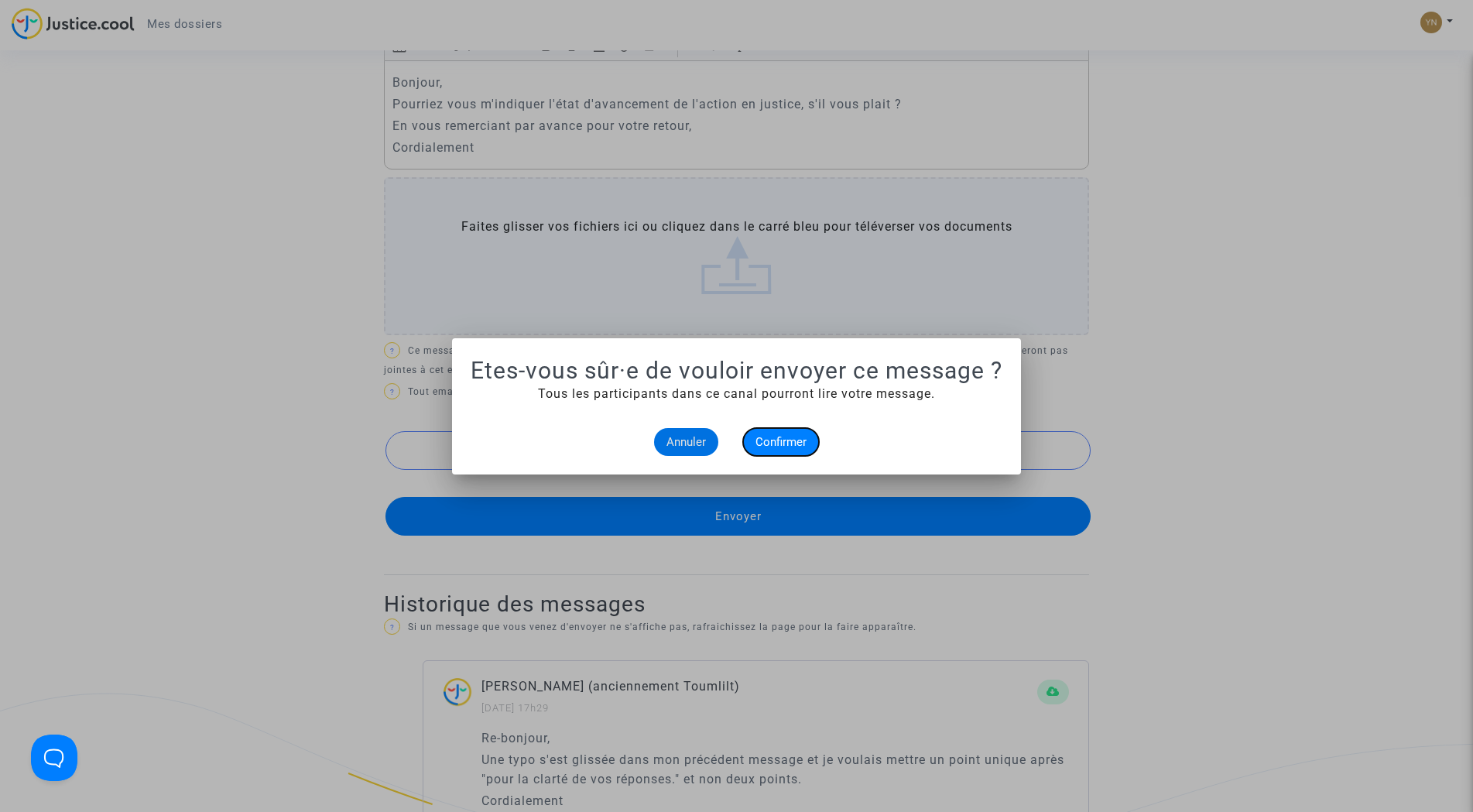
click at [783, 445] on span "Confirmer" at bounding box center [781, 442] width 51 height 14
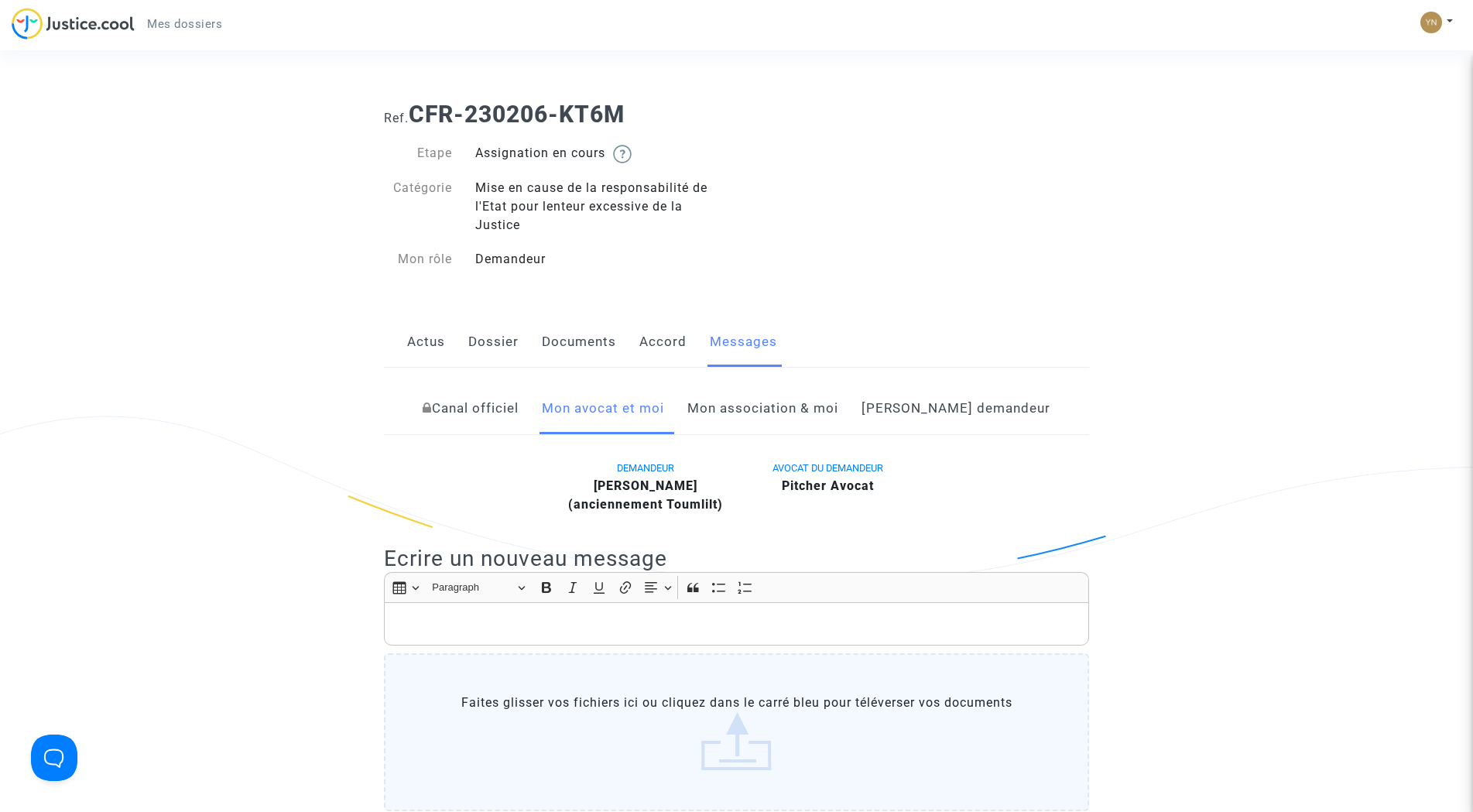
click at [80, 17] on img at bounding box center [73, 24] width 123 height 31
